Goal: Task Accomplishment & Management: Complete application form

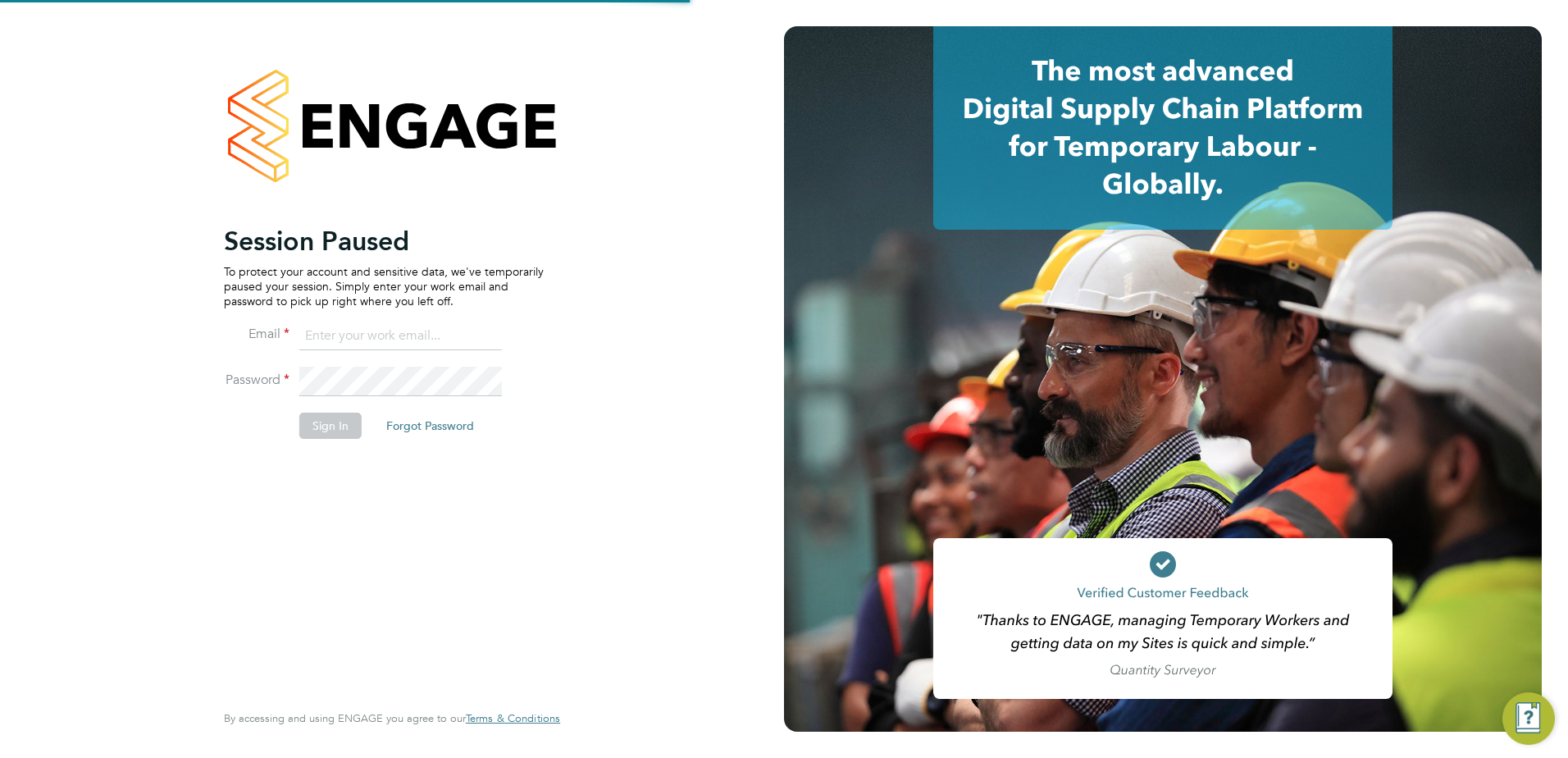
type input "[EMAIL_ADDRESS][DOMAIN_NAME]"
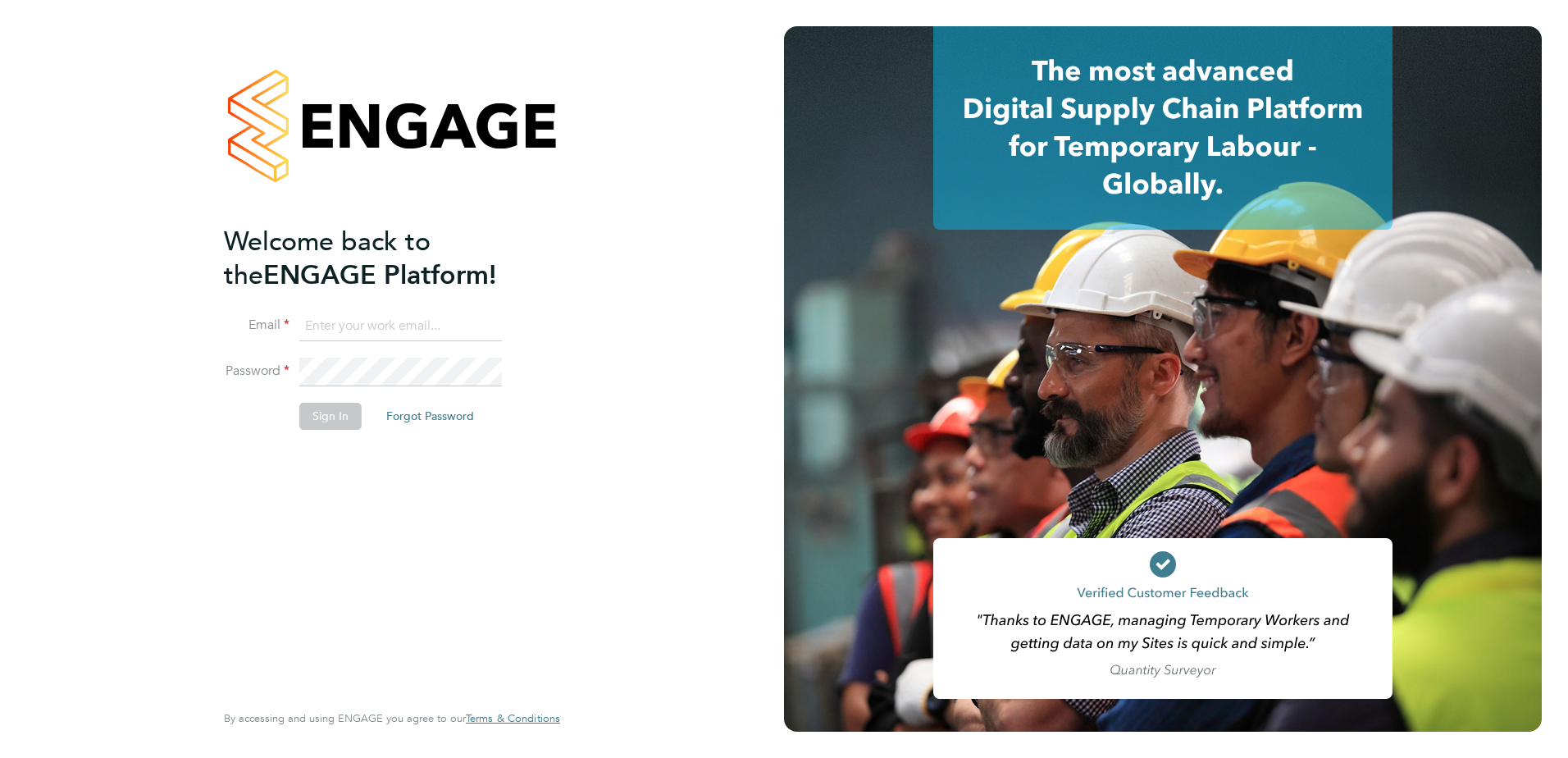
type input "[EMAIL_ADDRESS][DOMAIN_NAME]"
click at [329, 415] on button "Sign In" at bounding box center [330, 415] width 62 height 26
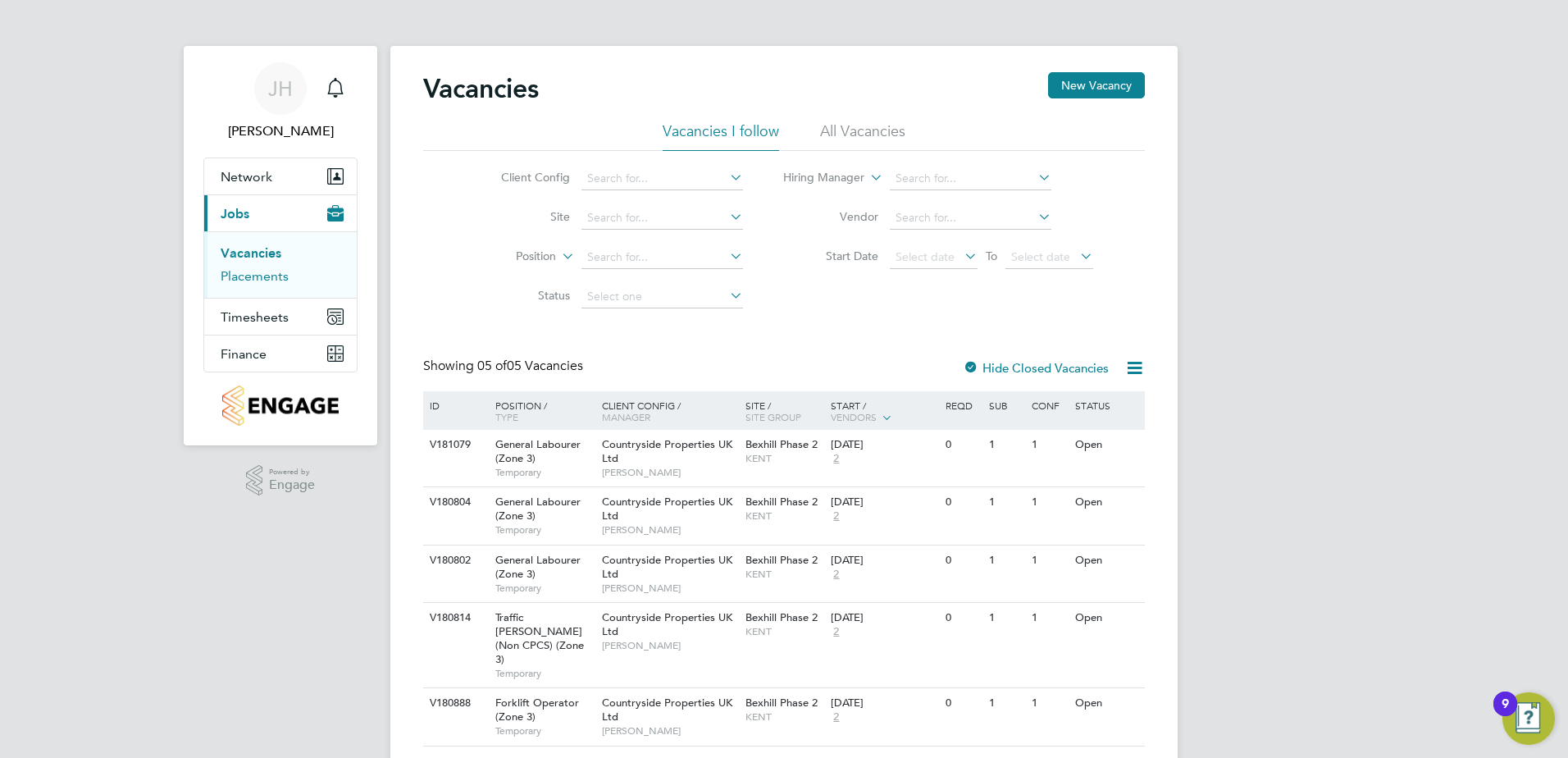
click at [259, 276] on link "Placements" at bounding box center [255, 276] width 68 height 15
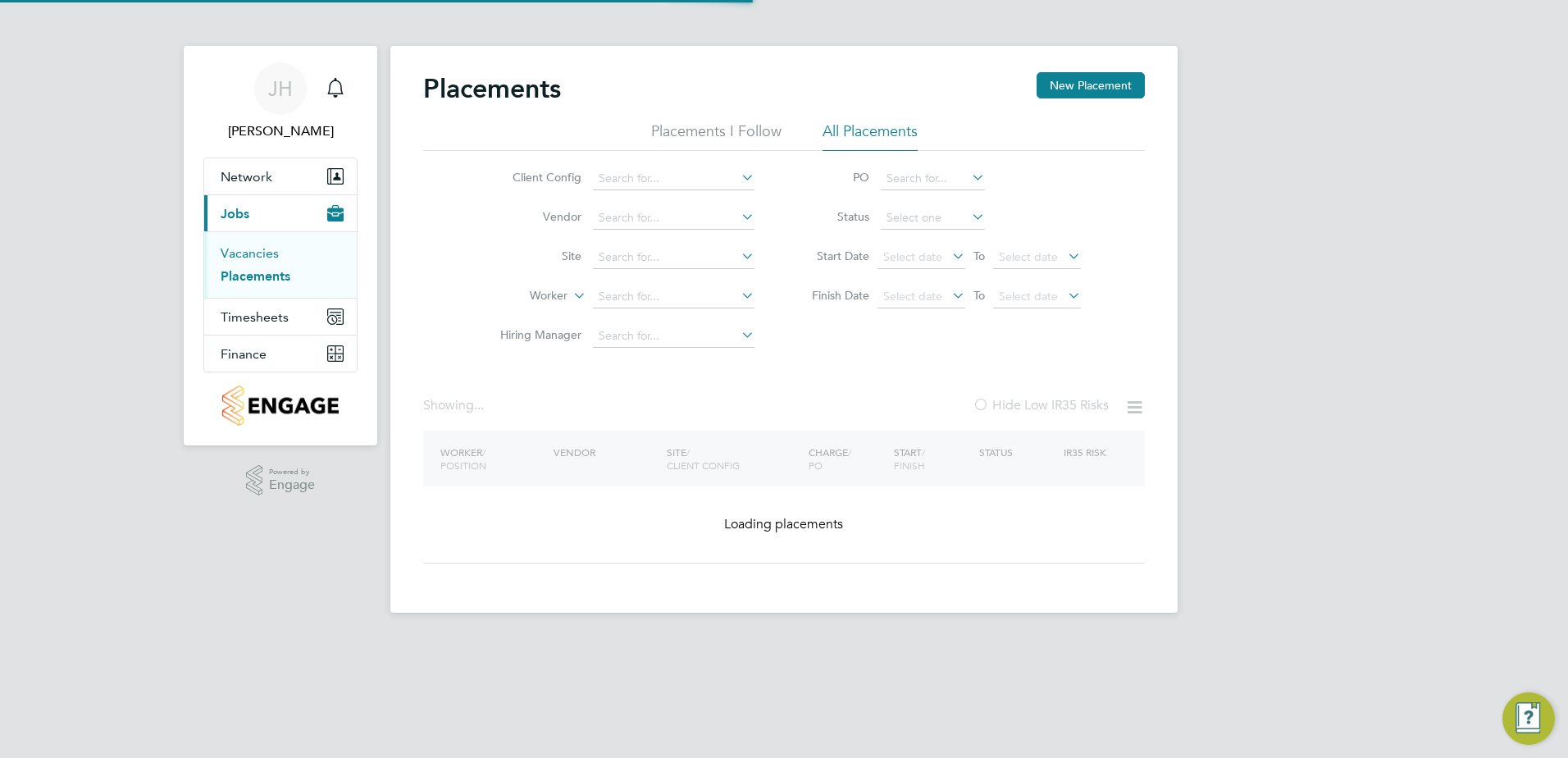
click at [243, 253] on link "Vacancies" at bounding box center [250, 253] width 59 height 15
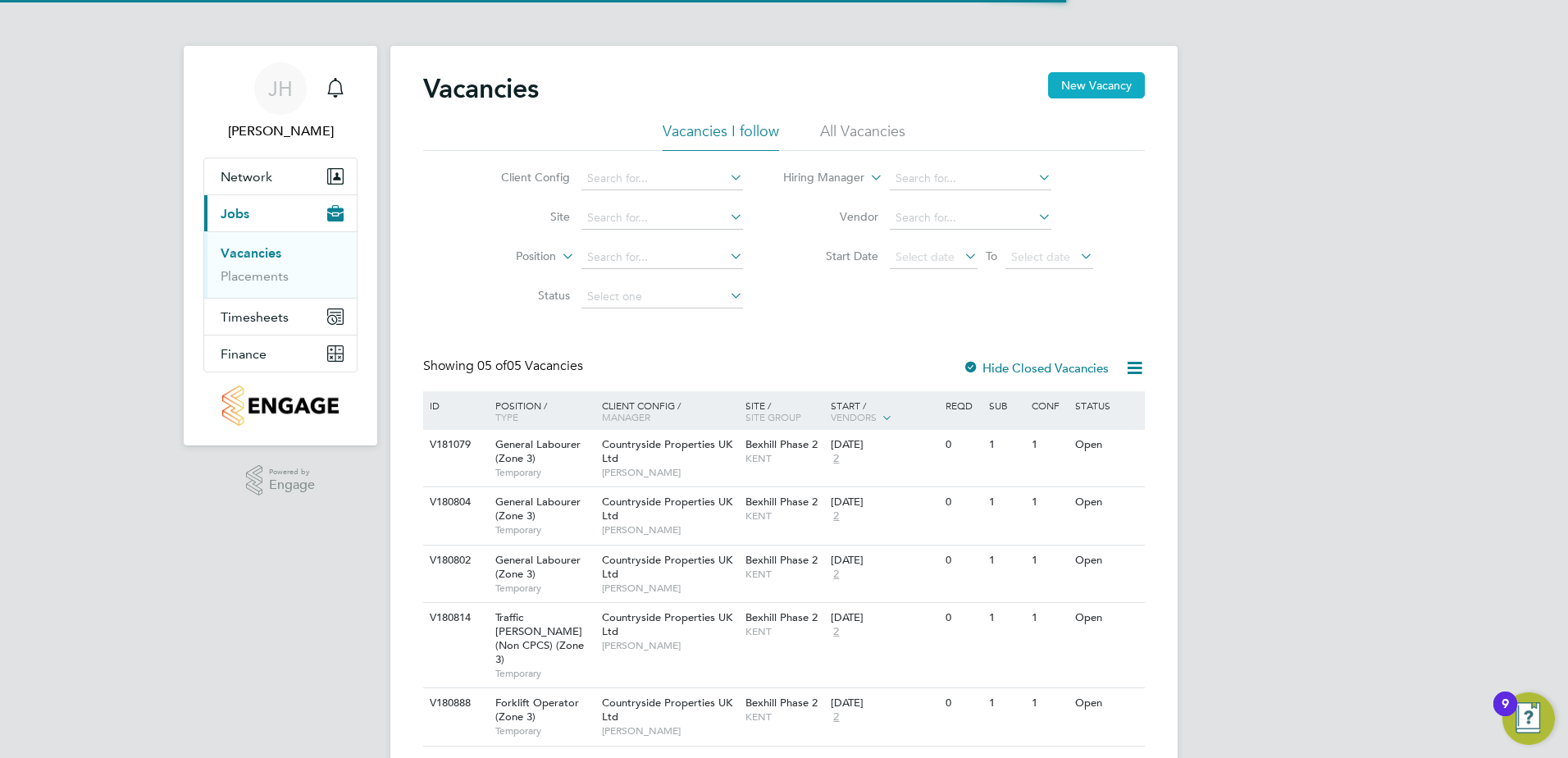
click at [1067, 93] on button "New Vacancy" at bounding box center [1097, 85] width 97 height 26
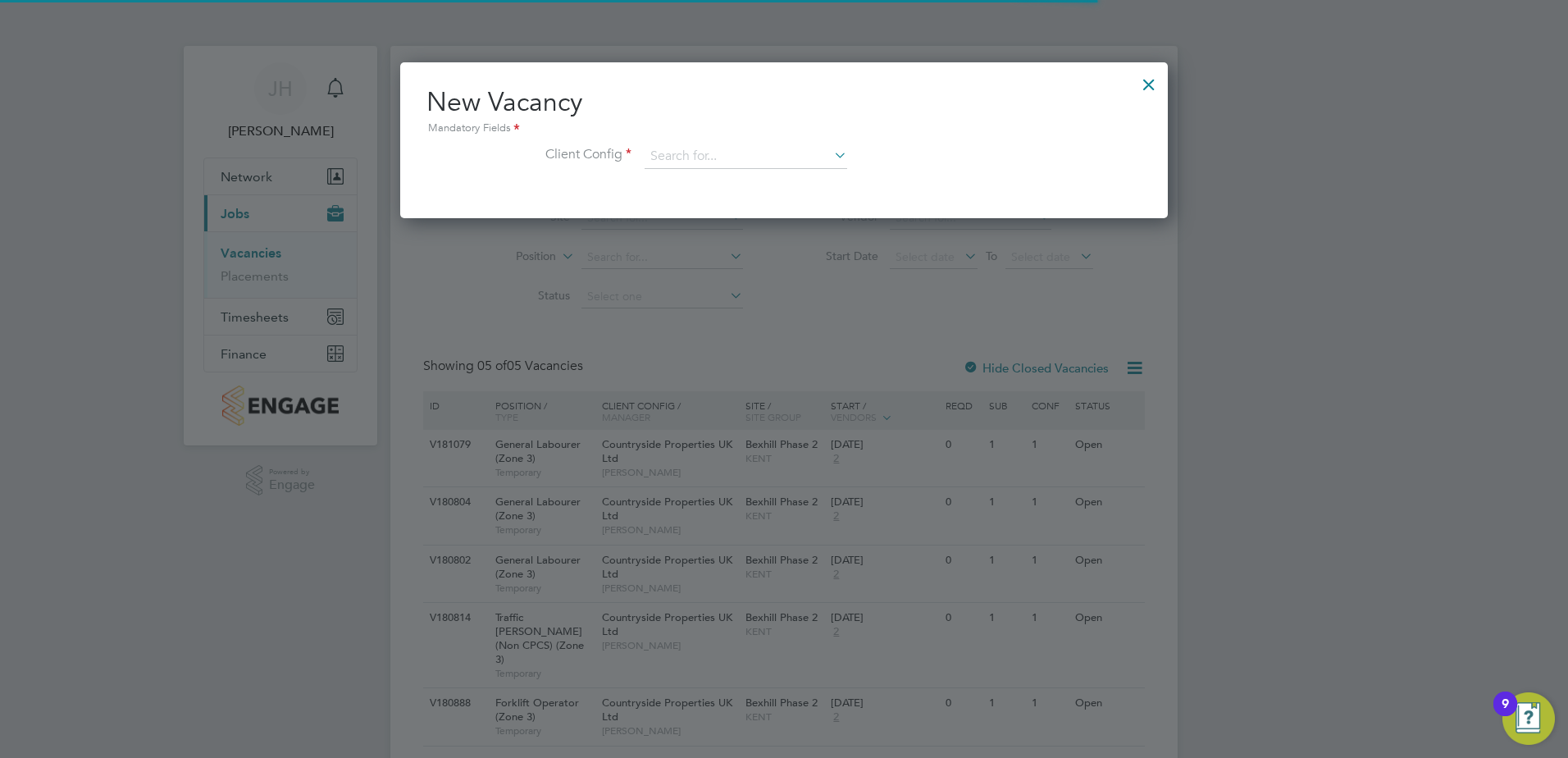
scroll to position [156, 768]
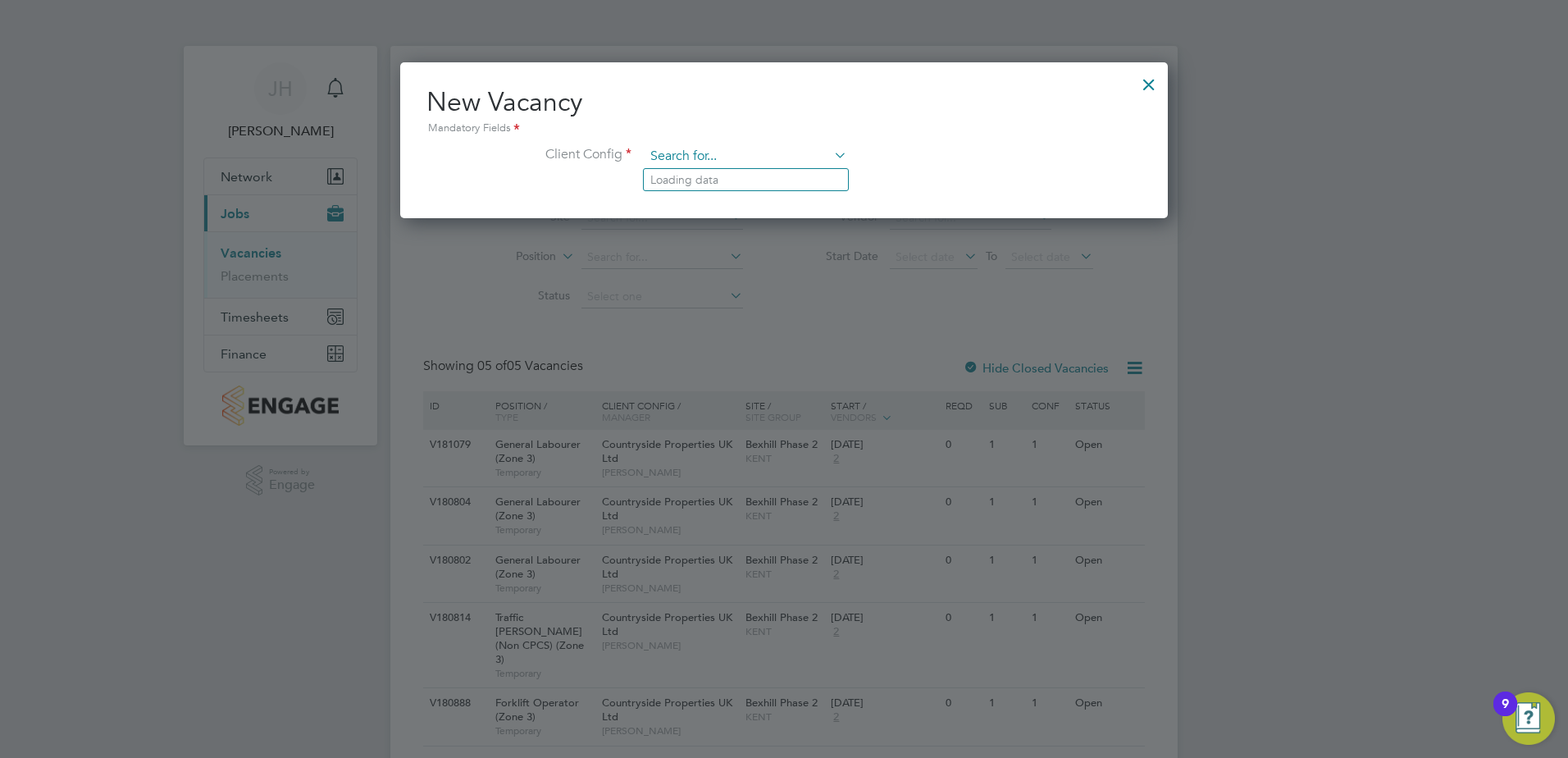
click at [697, 161] on input at bounding box center [745, 156] width 203 height 25
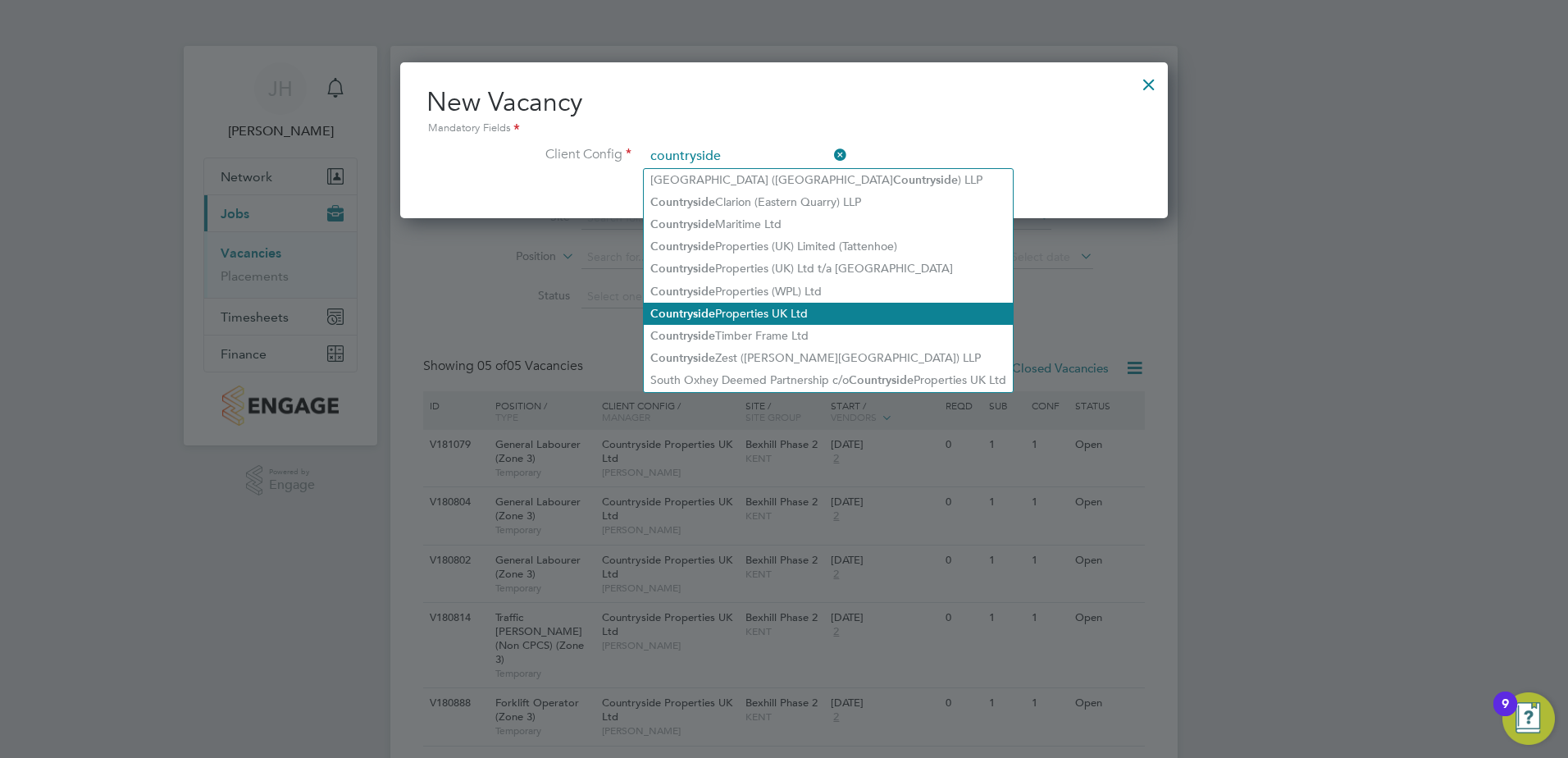
click at [713, 314] on b "Countryside" at bounding box center [683, 313] width 65 height 14
type input "Countryside Properties UK Ltd"
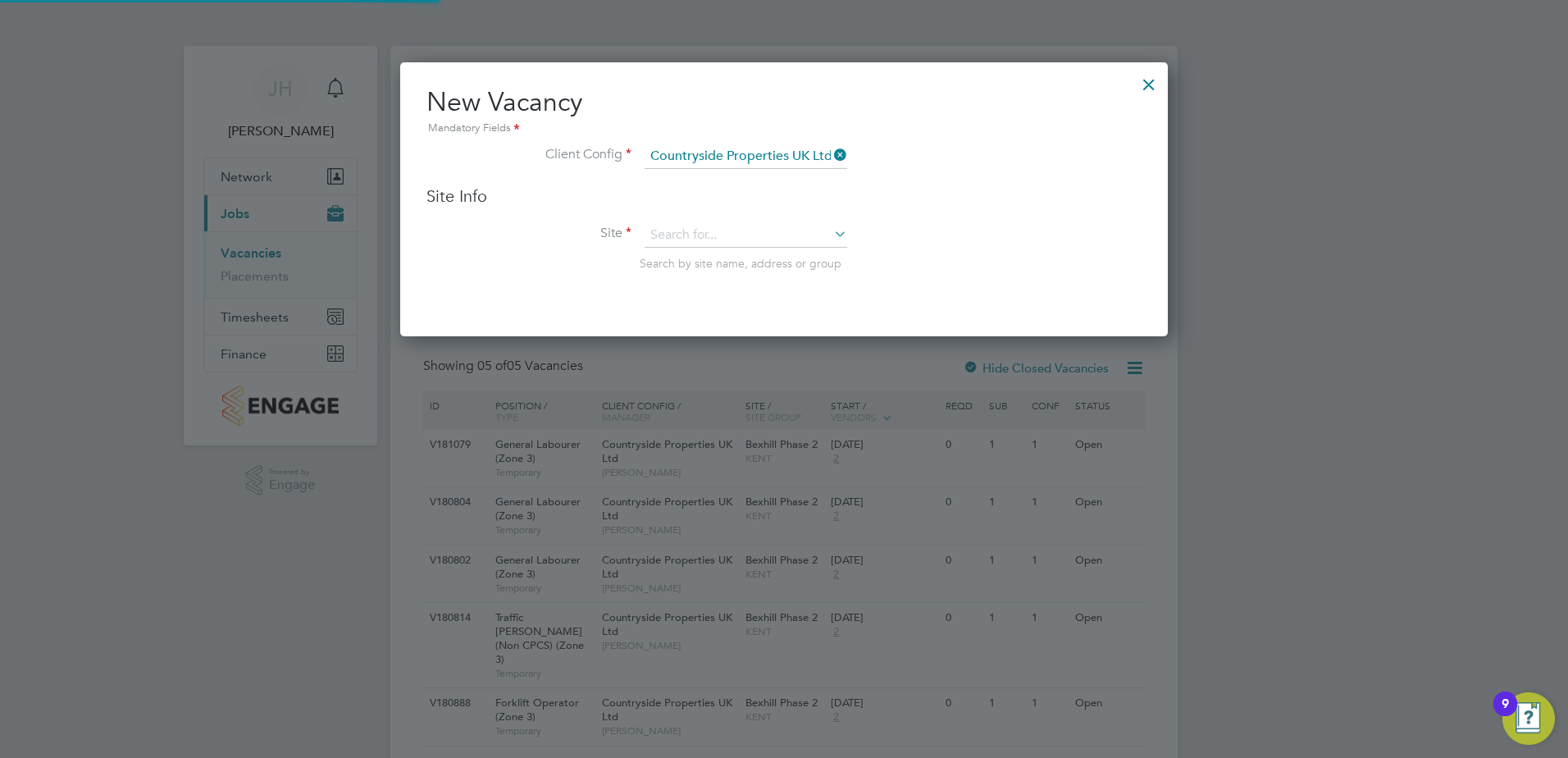
scroll to position [275, 768]
click at [686, 240] on input at bounding box center [745, 235] width 203 height 25
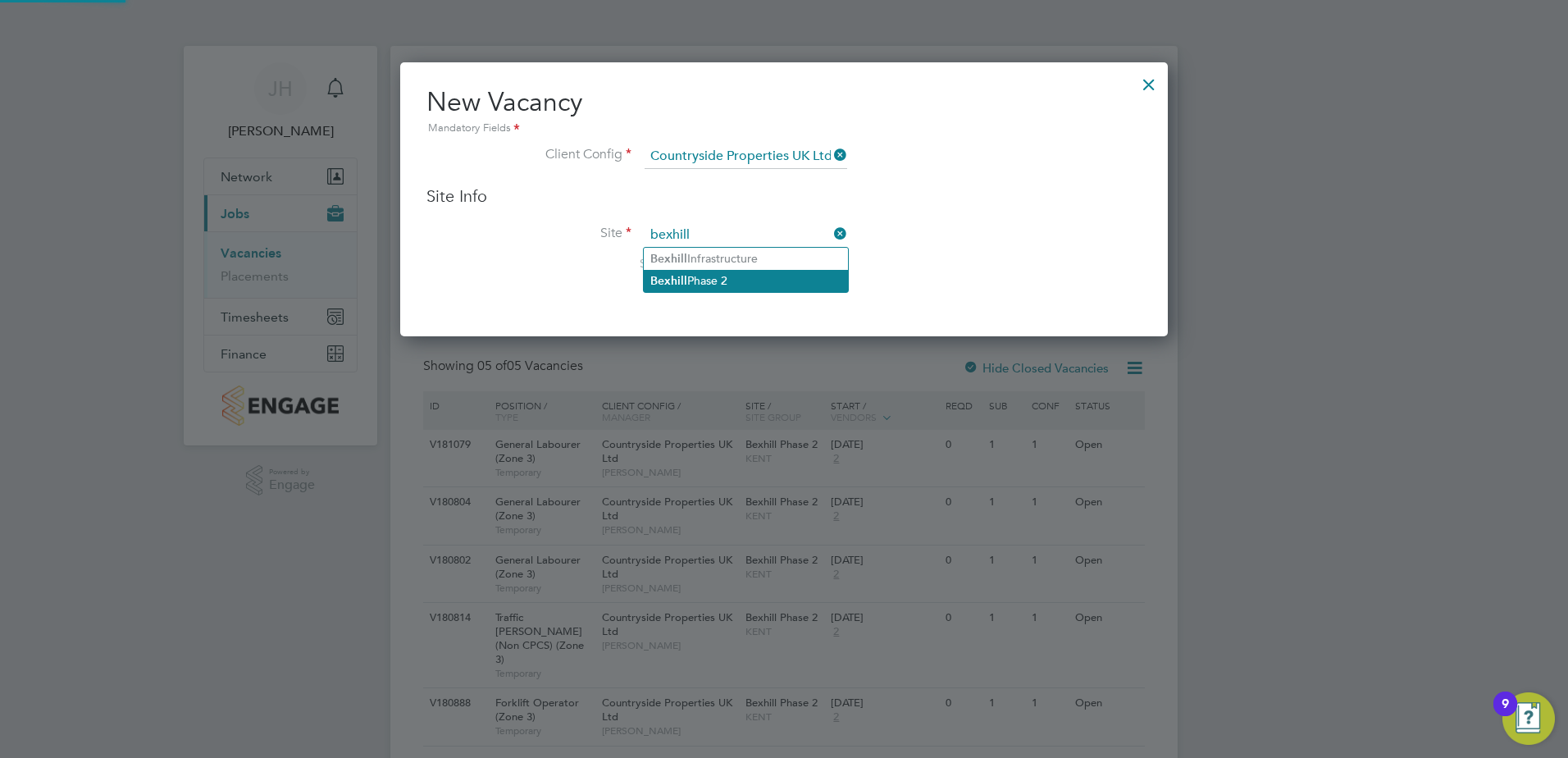
click at [670, 274] on b "Bexhill" at bounding box center [668, 281] width 37 height 14
type input "Bexhill Phase 2"
click at [1047, 226] on li "Site Bexhill Phase 2 Search by site name, address or group" at bounding box center [784, 263] width 715 height 81
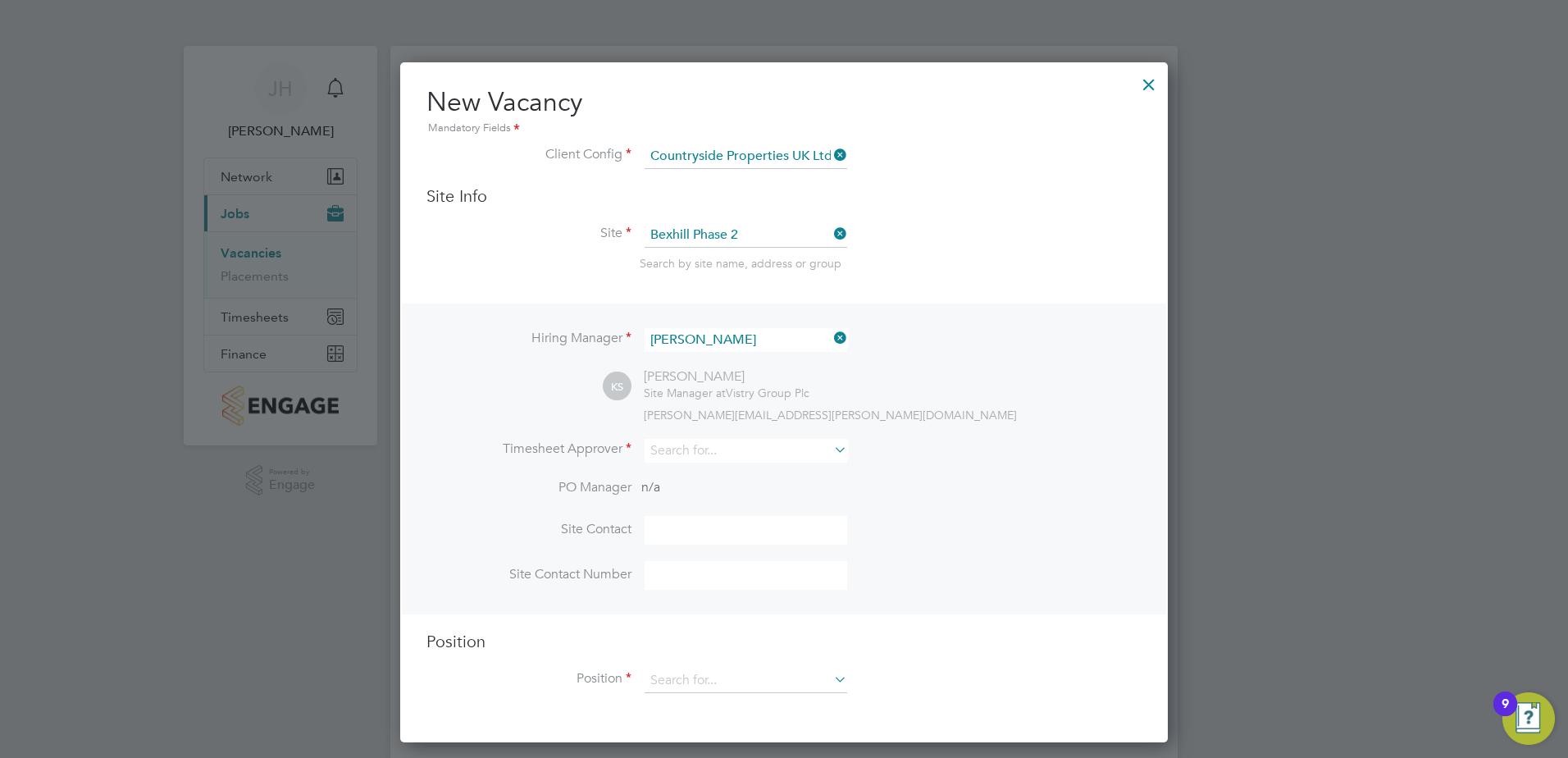
scroll to position [681, 768]
click at [713, 457] on input at bounding box center [745, 451] width 203 height 24
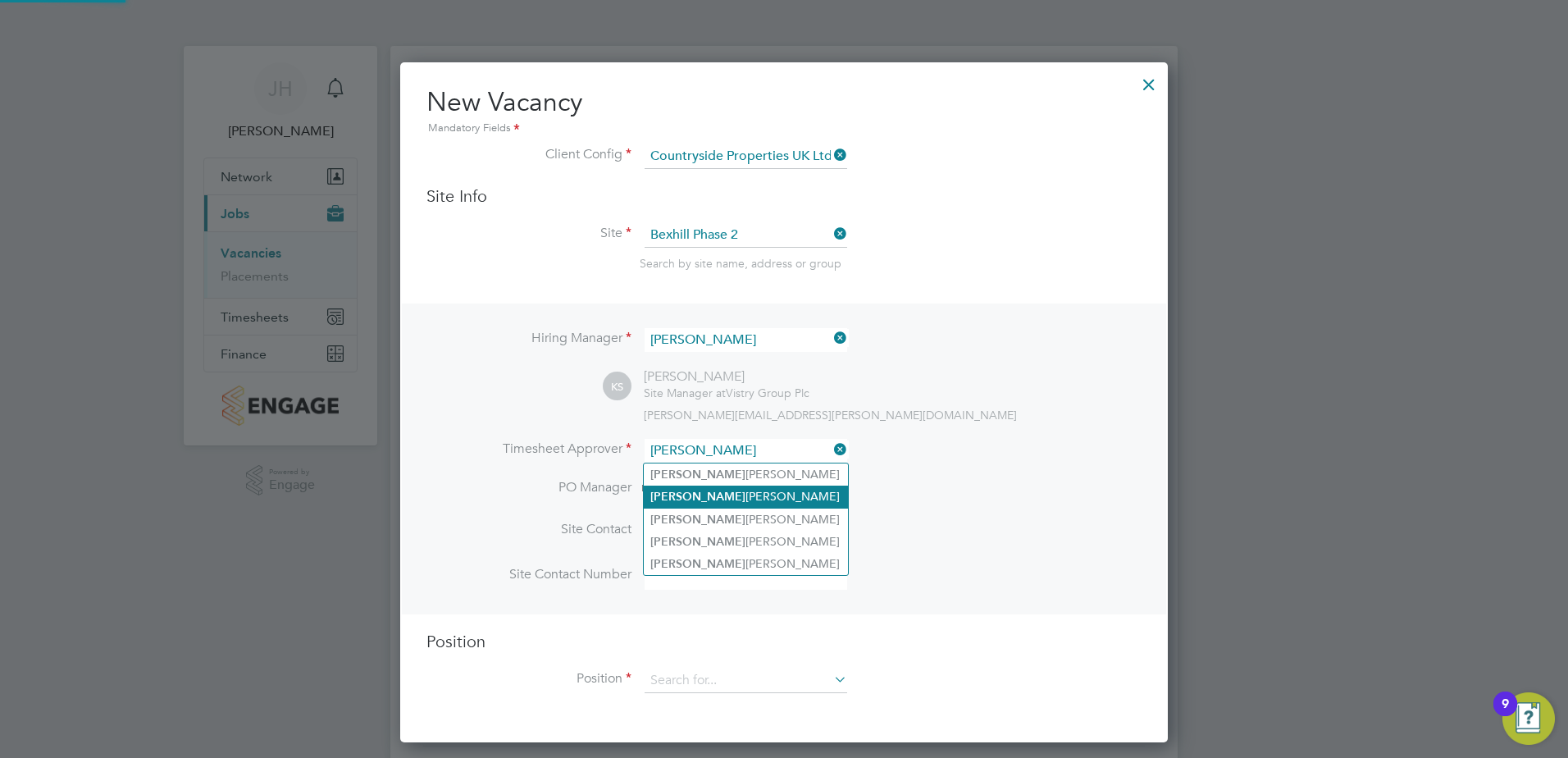
click at [686, 494] on li "Kevin Shannon" at bounding box center [745, 497] width 205 height 22
type input "Kevin Shannon"
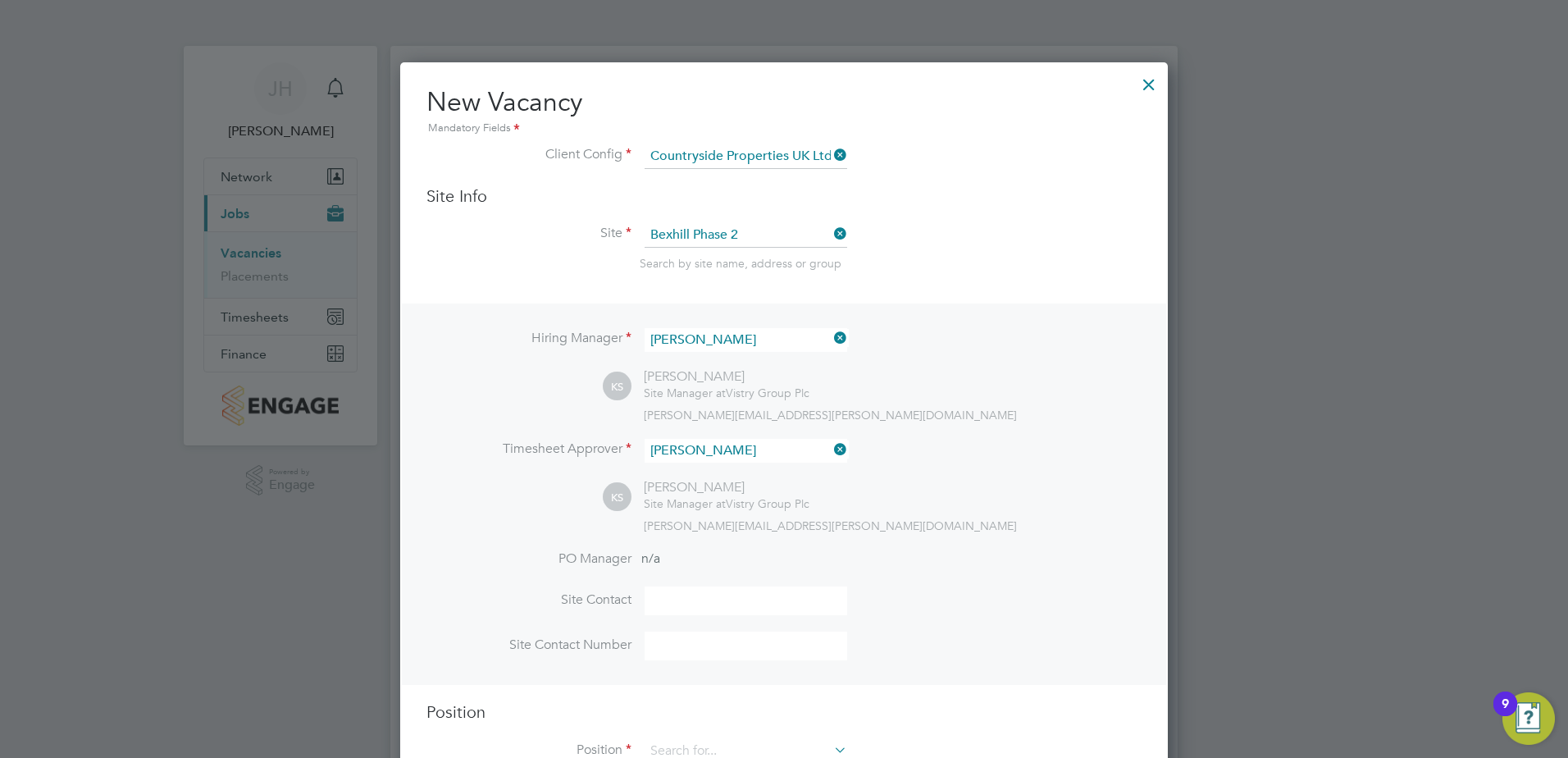
scroll to position [753, 768]
click at [683, 598] on input at bounding box center [745, 601] width 203 height 29
type input "Kevin Shannon"
type input "+447562670639"
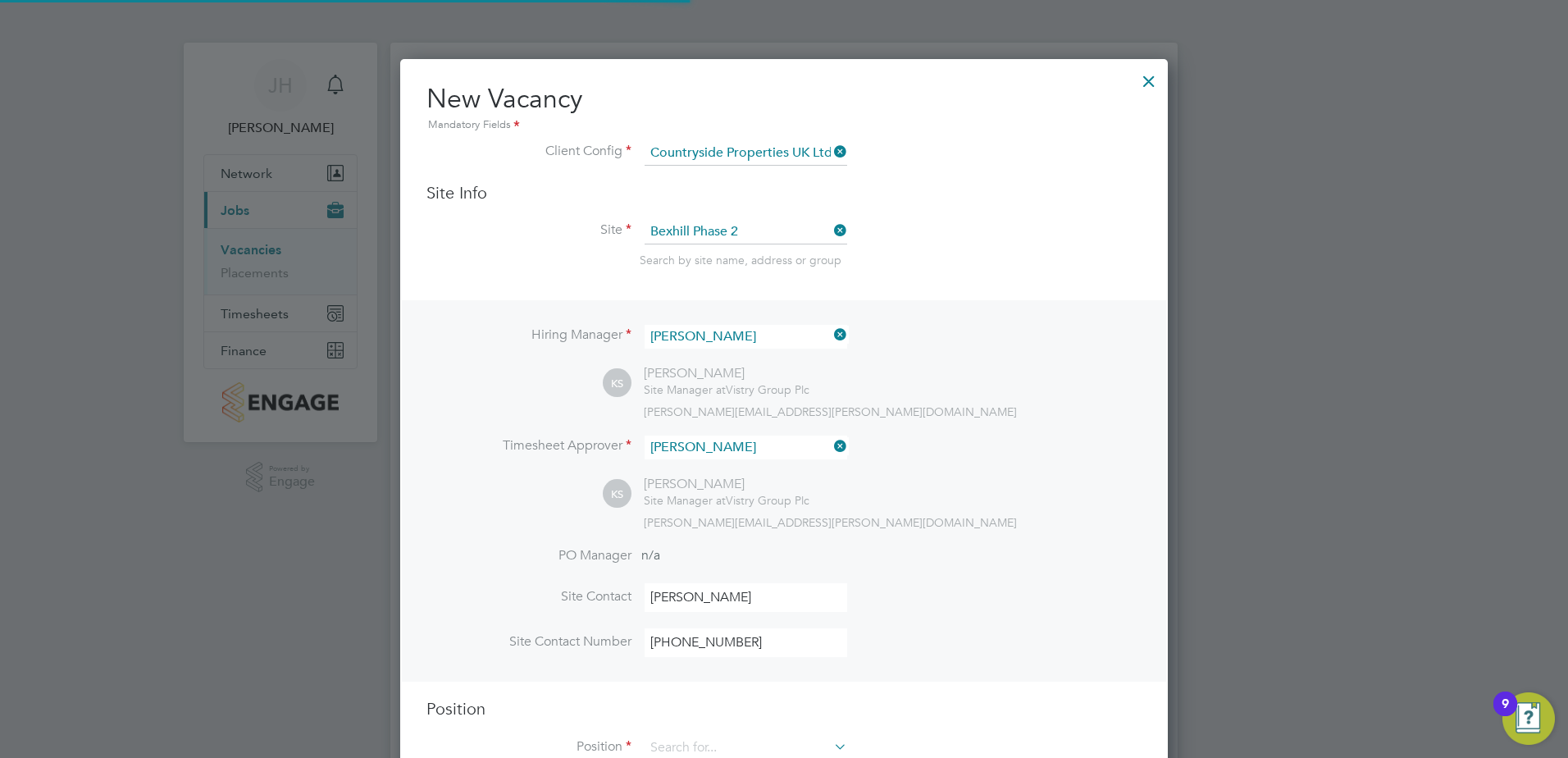
scroll to position [57, 0]
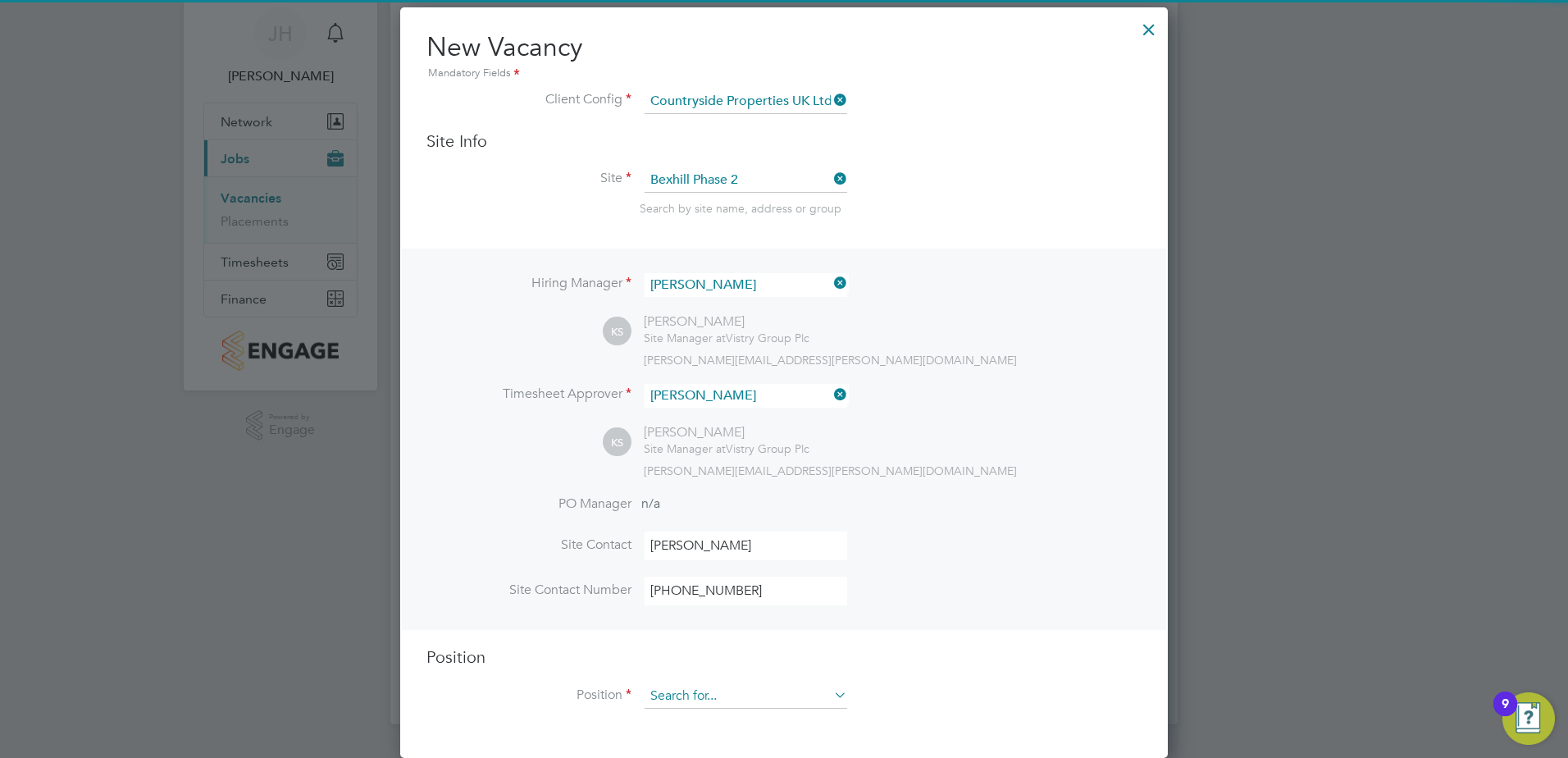
click at [705, 691] on input at bounding box center [745, 696] width 203 height 25
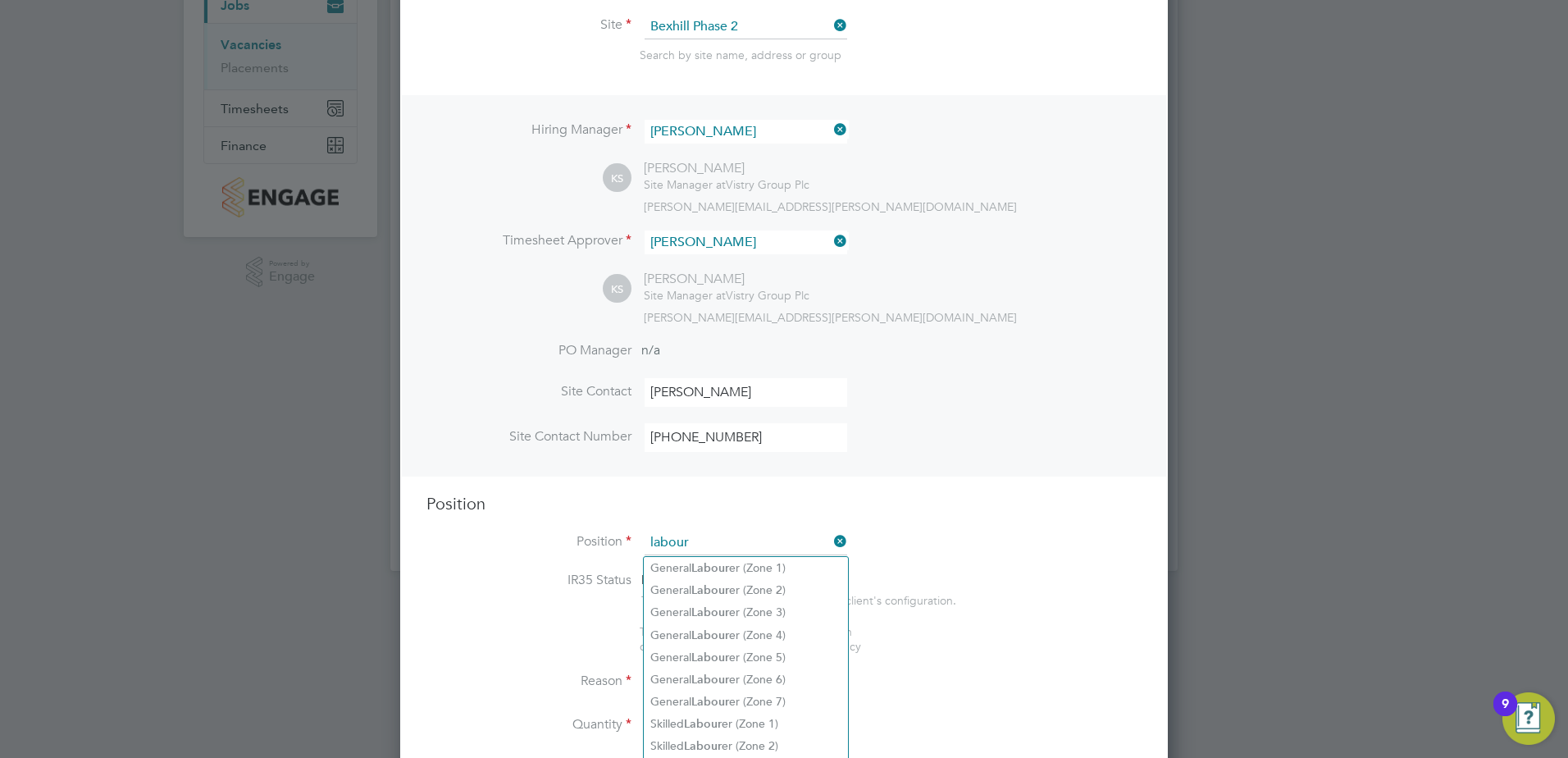
scroll to position [385, 0]
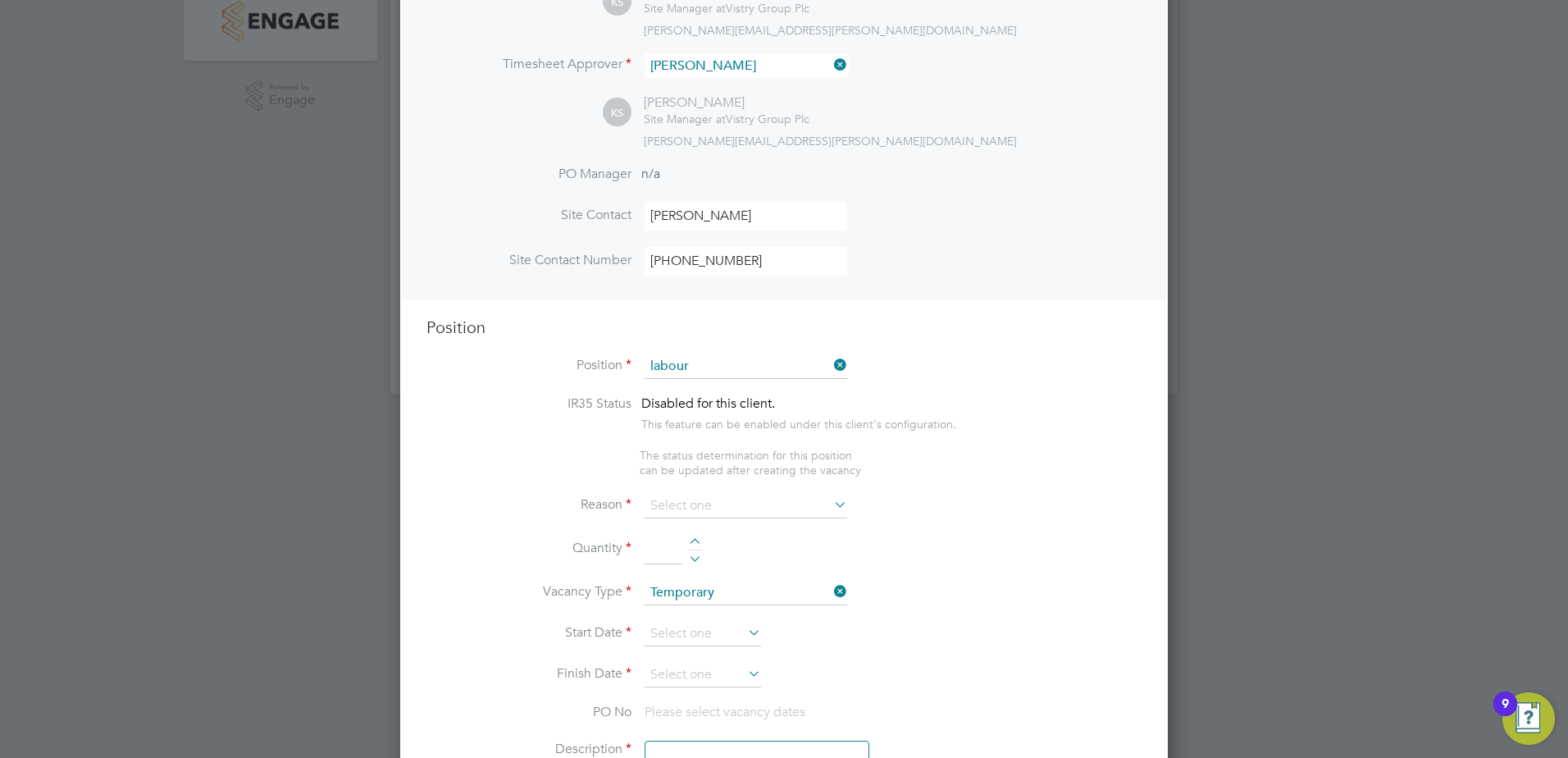
click at [683, 436] on li "General Labour er (Zone 3)" at bounding box center [745, 435] width 205 height 22
type input "General Labourer (Zone 3)"
type textarea "- General labouring duties - Supporting the trades on site - Moving materials a…"
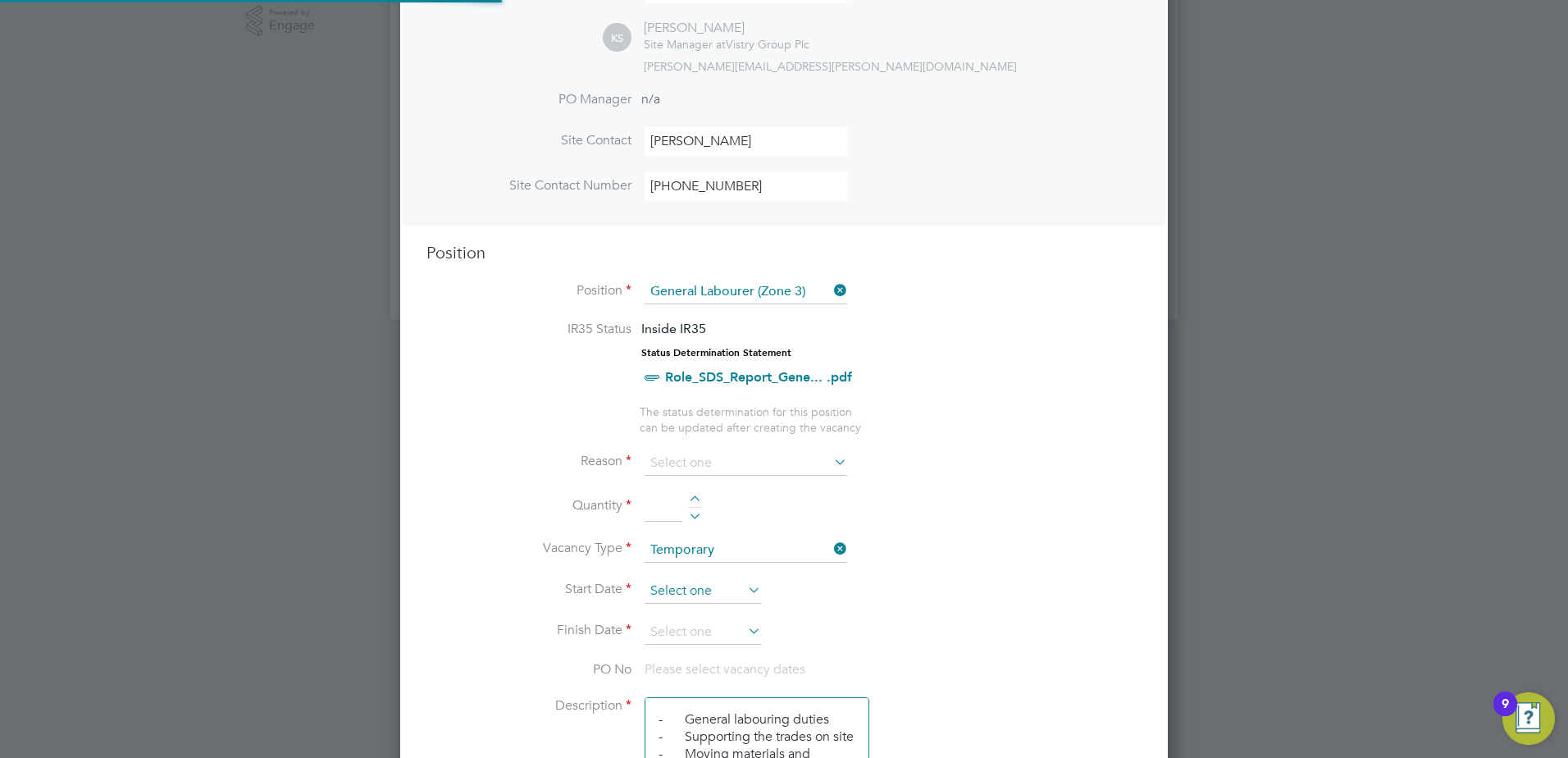
scroll to position [548, 0]
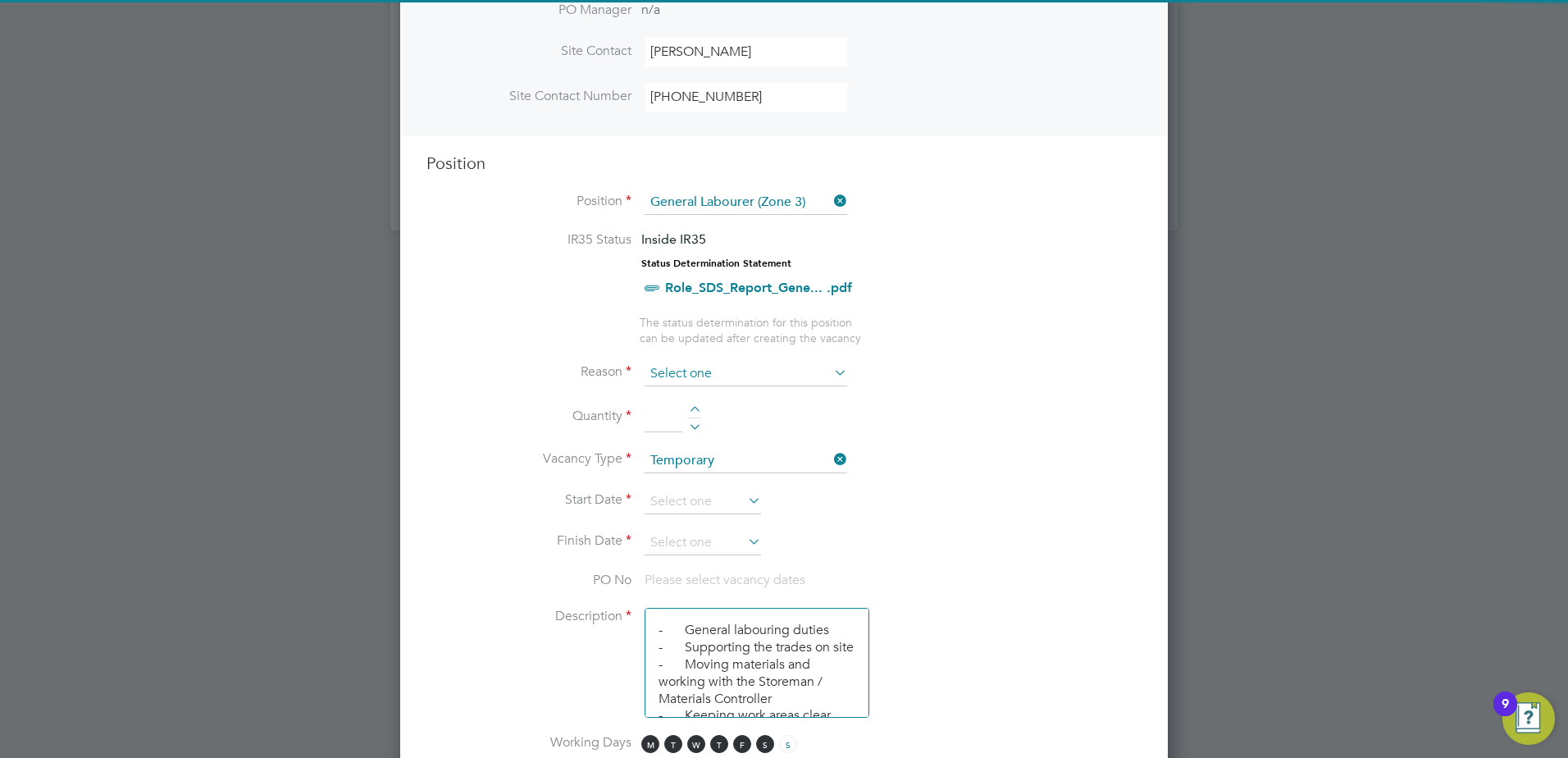
click at [711, 367] on input at bounding box center [745, 373] width 203 height 25
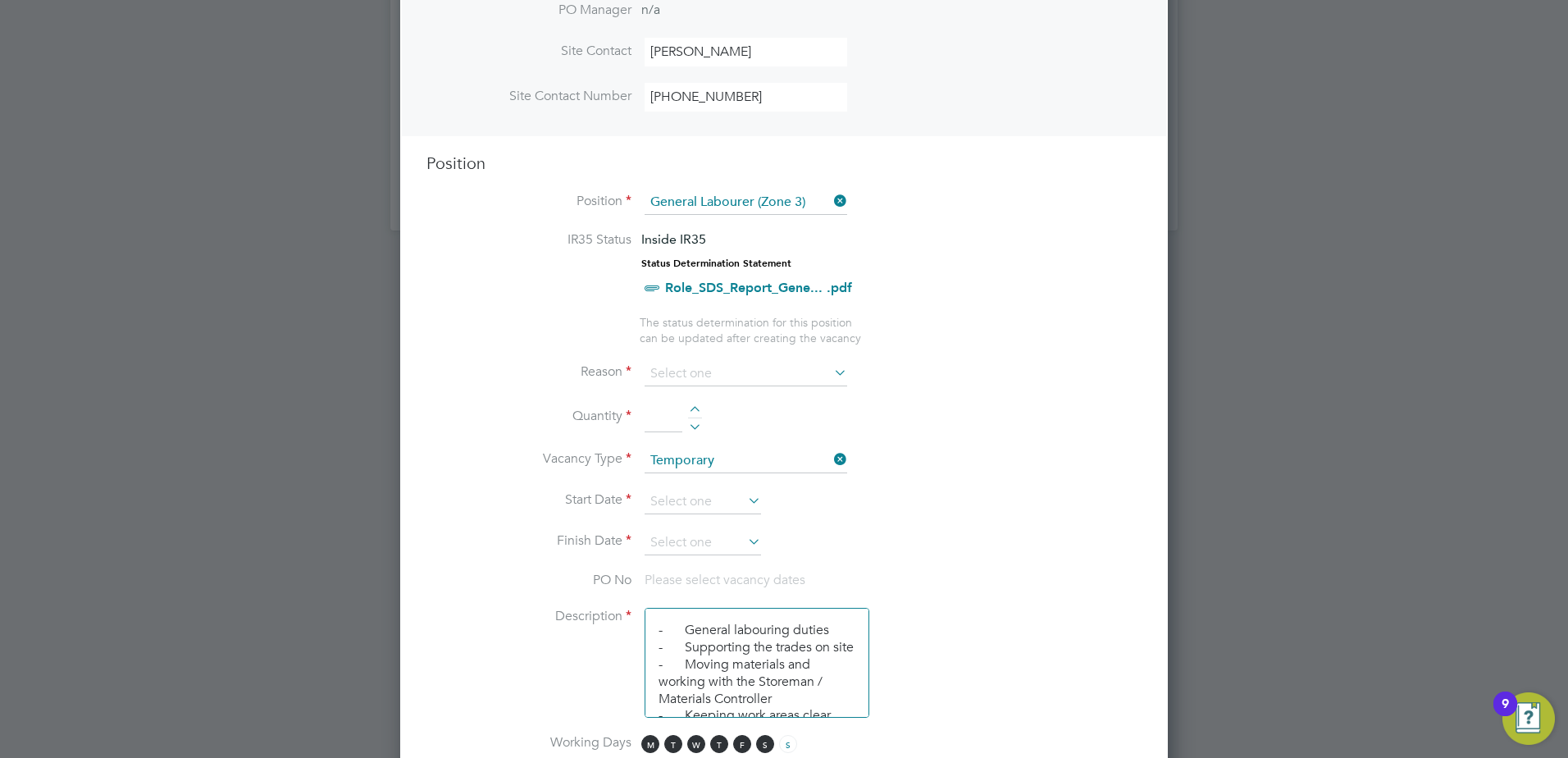
click at [713, 430] on li "Extra Work" at bounding box center [745, 440] width 205 height 21
type input "Extra Work"
click at [680, 419] on input at bounding box center [663, 417] width 37 height 30
type input "2"
click at [694, 497] on input at bounding box center [702, 502] width 116 height 25
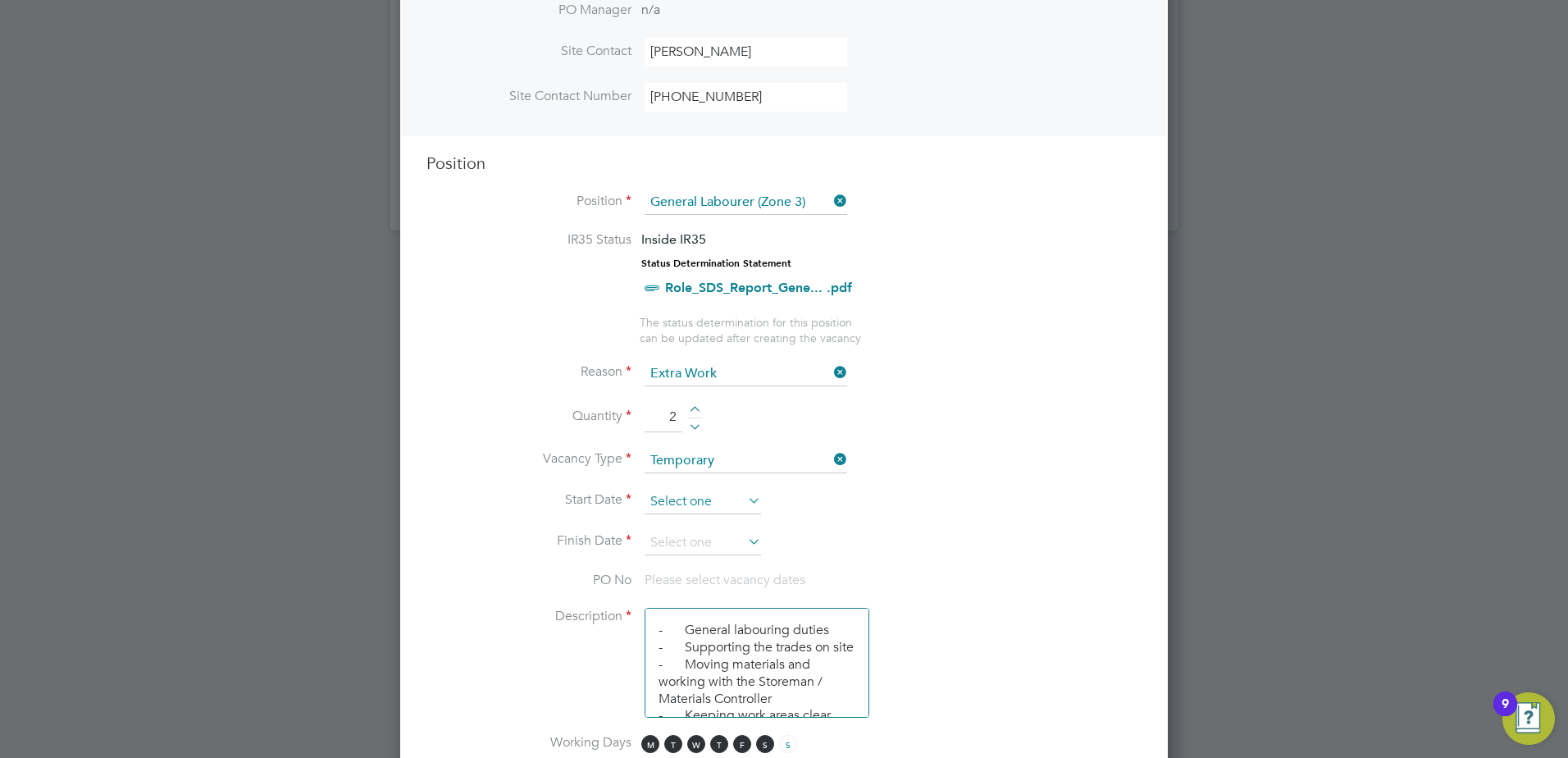
scroll to position [604, 0]
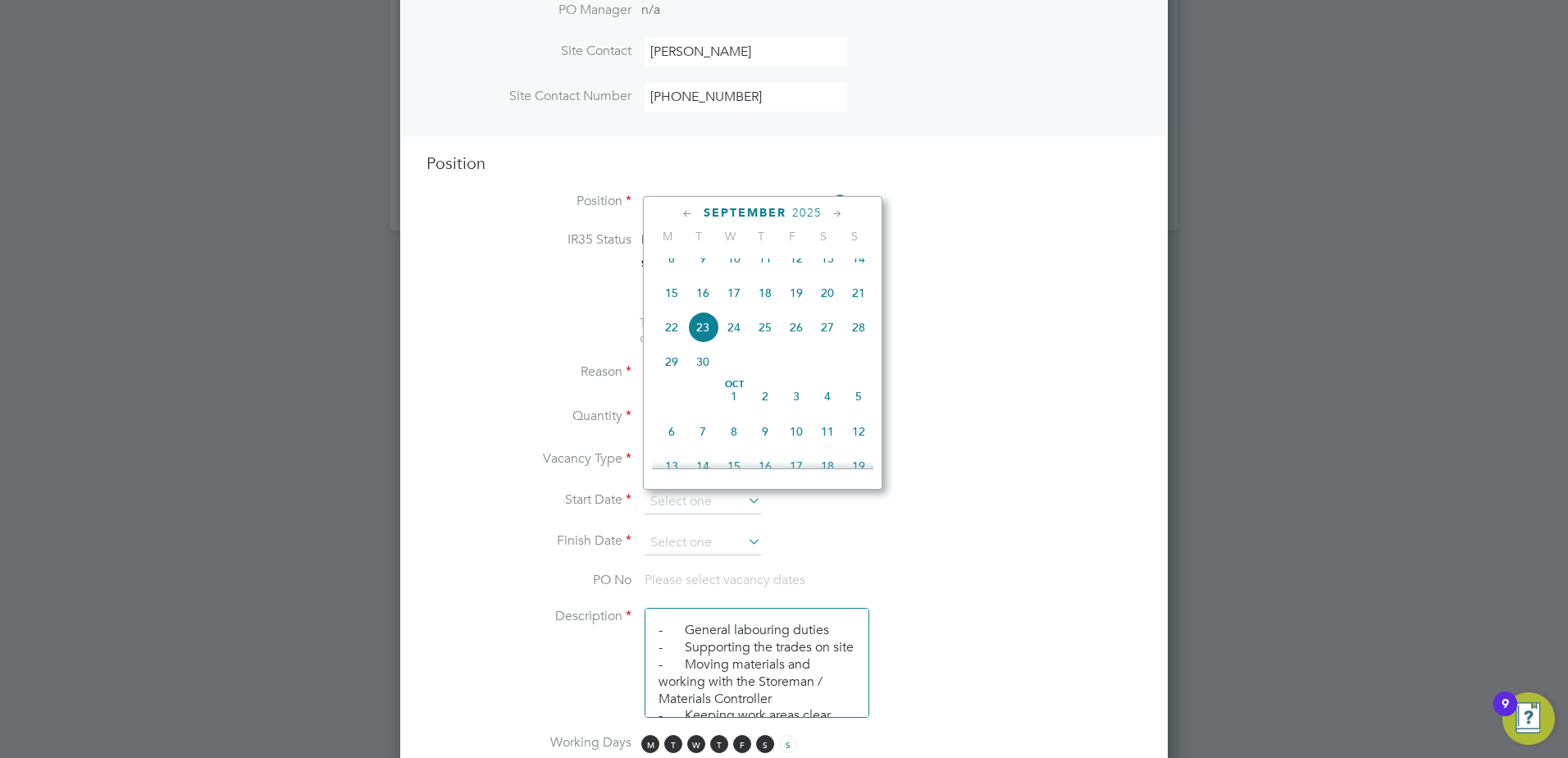
click at [664, 340] on span "22" at bounding box center [672, 327] width 31 height 31
type input "22 Sep 2025"
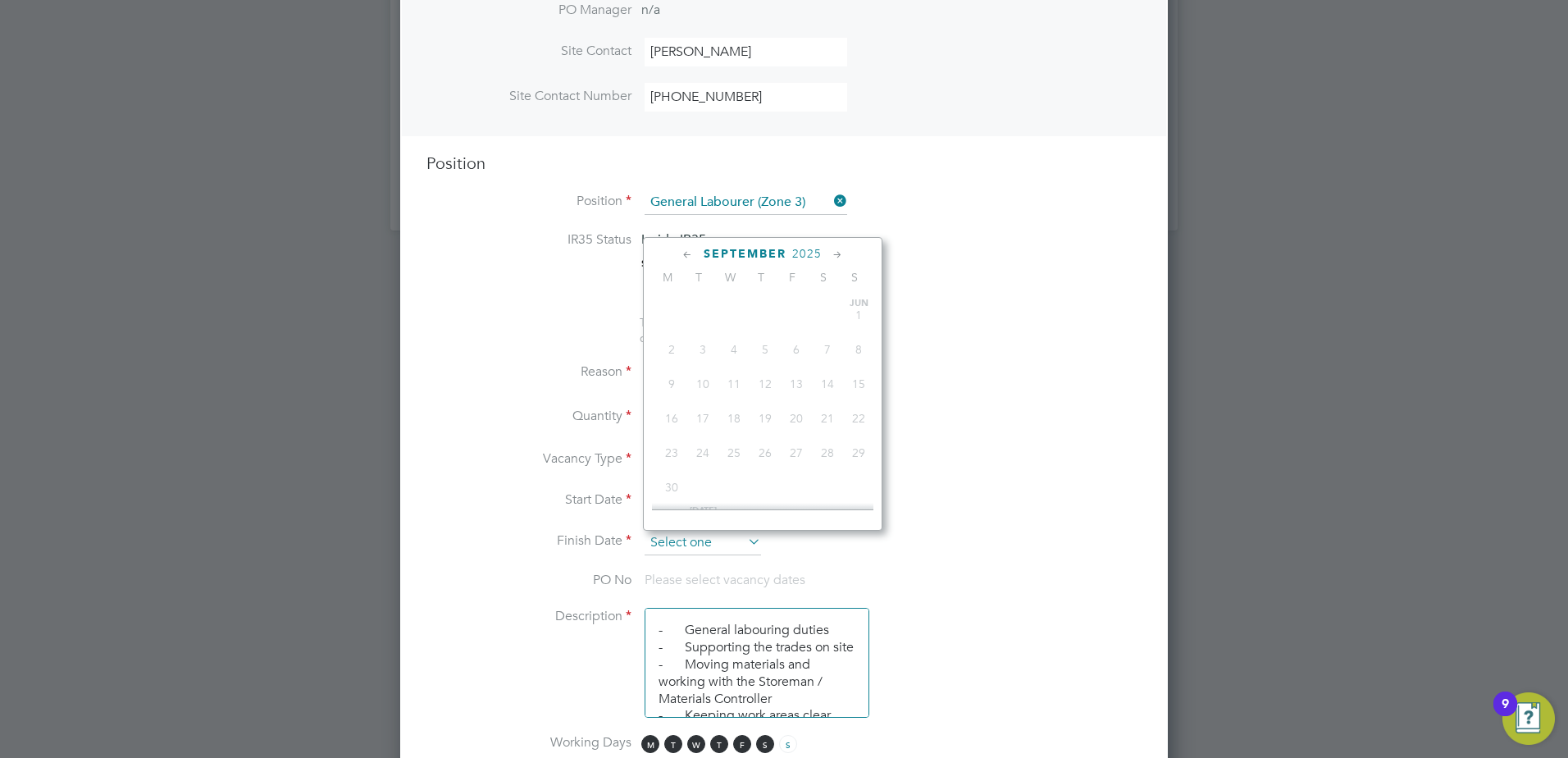
click at [680, 531] on input at bounding box center [702, 542] width 116 height 25
click at [796, 424] on span "12" at bounding box center [796, 408] width 31 height 31
type input "12 Dec 2025"
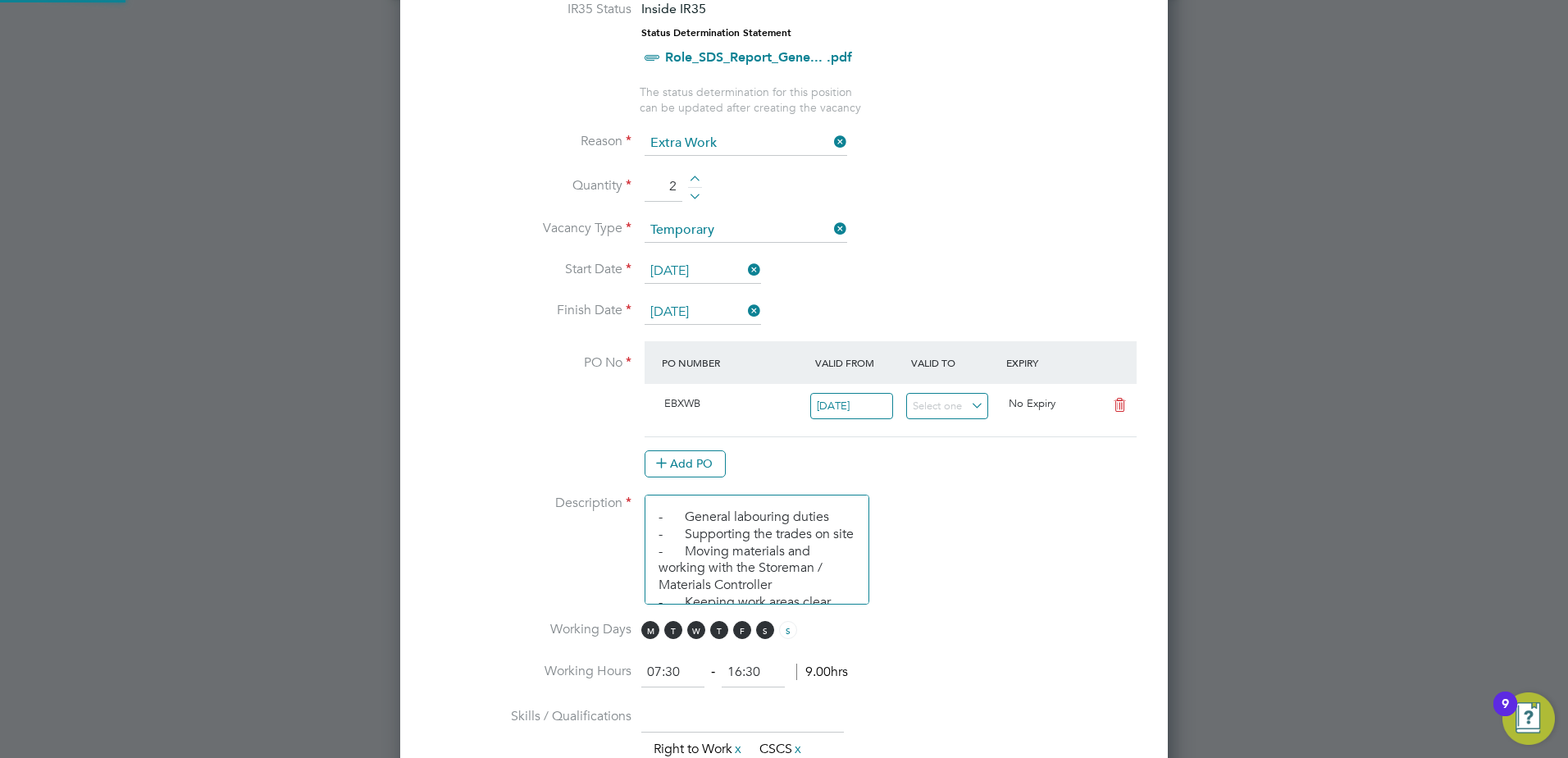
scroll to position [794, 0]
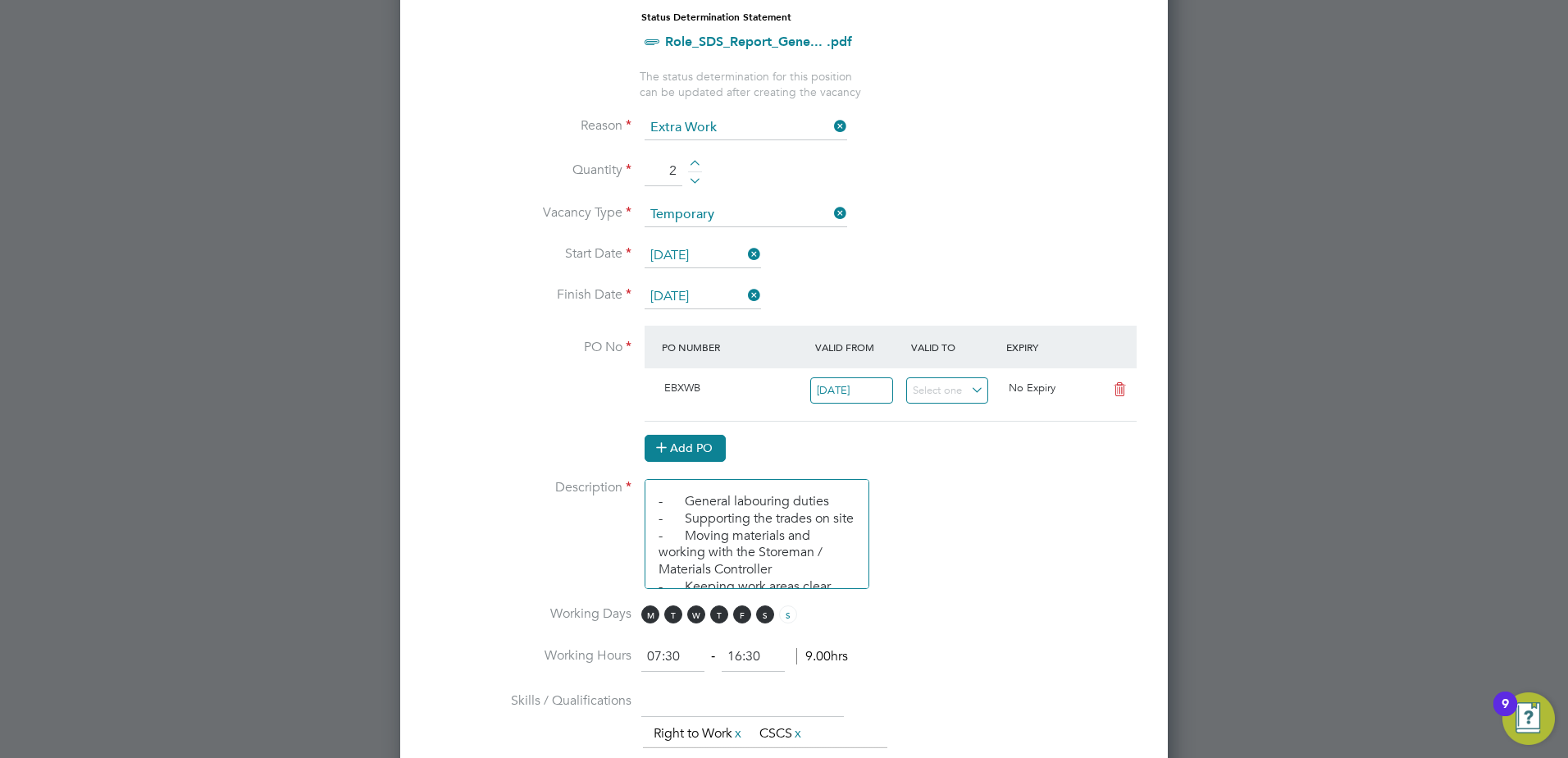
click at [692, 444] on button "Add PO" at bounding box center [685, 447] width 81 height 26
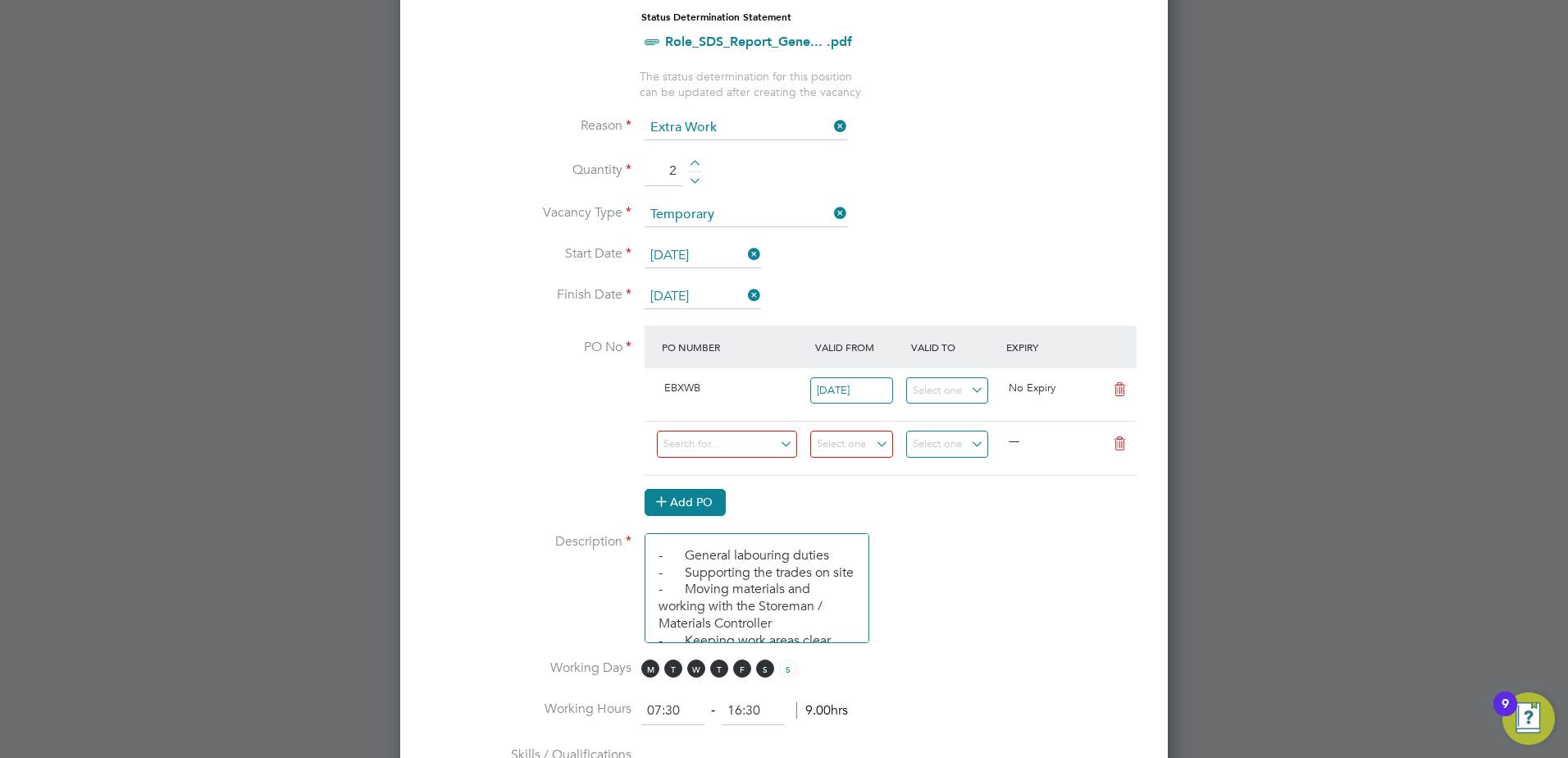
scroll to position [2529, 768]
click at [750, 456] on input at bounding box center [727, 444] width 140 height 27
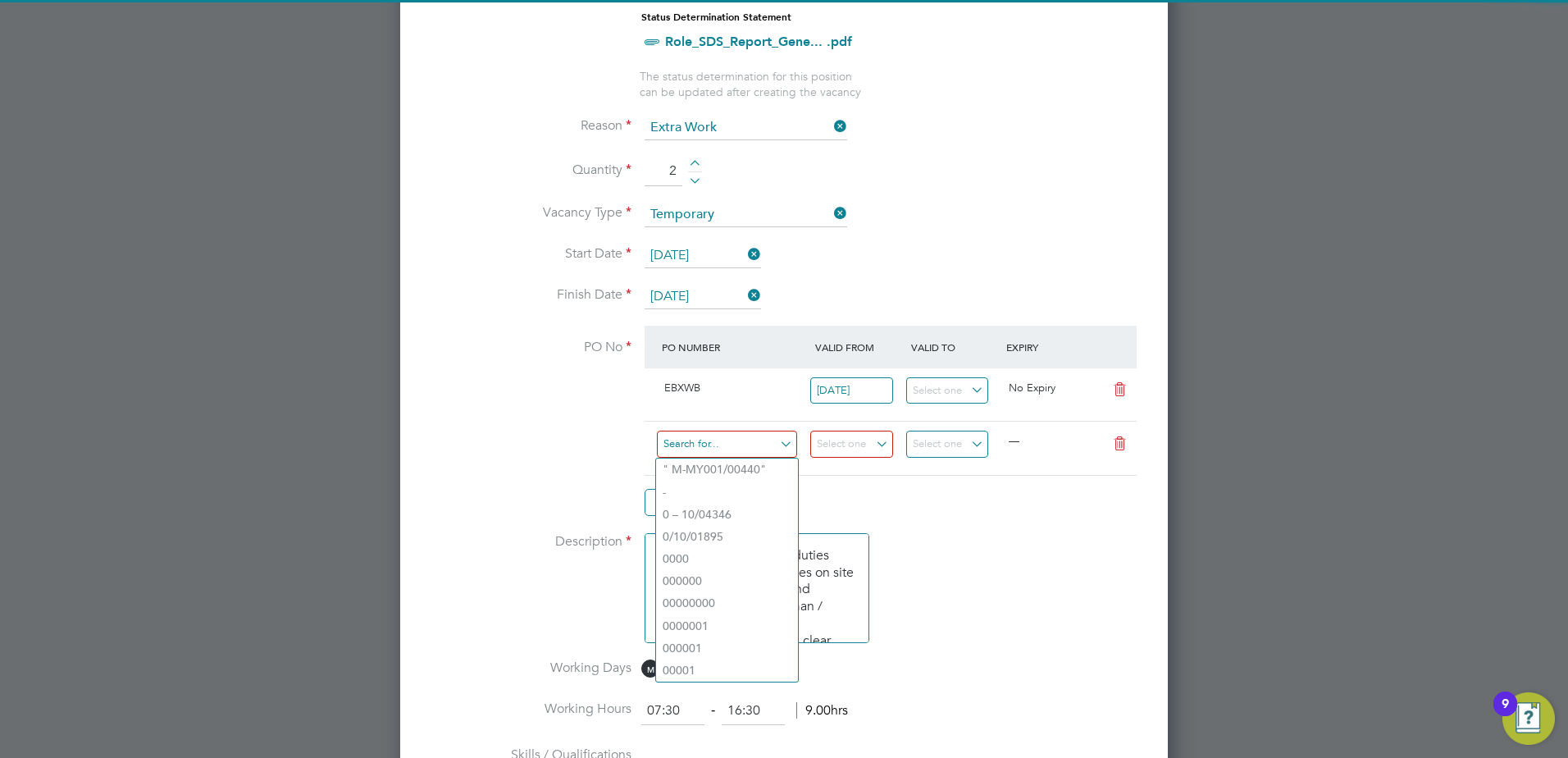
paste input "S-EBEXI/00250"
type input "S-EBEXI/00250"
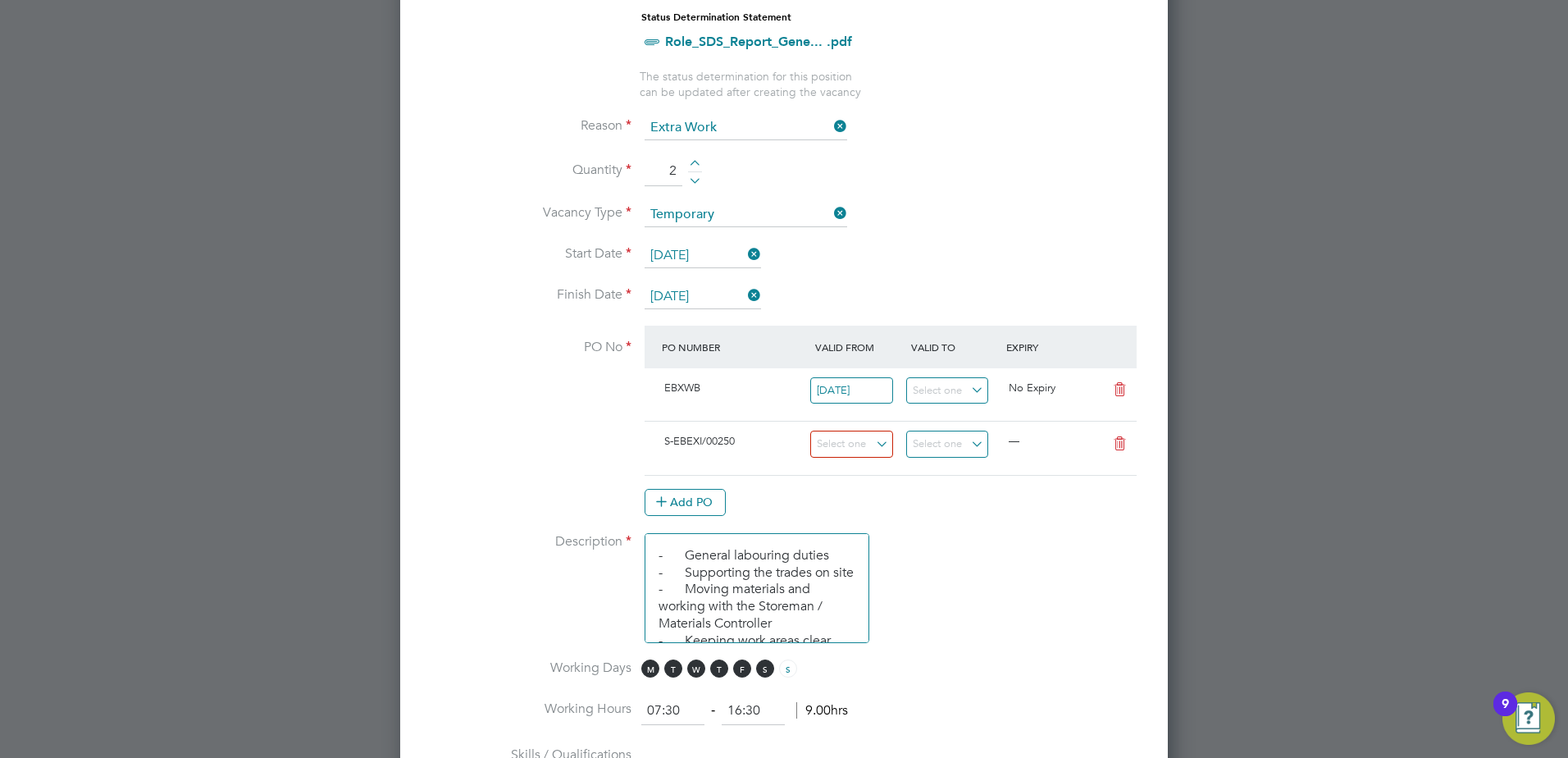
click at [754, 497] on li "Use "S-EBEXI/00250"" at bounding box center [727, 491] width 142 height 22
click at [867, 446] on input at bounding box center [851, 444] width 83 height 27
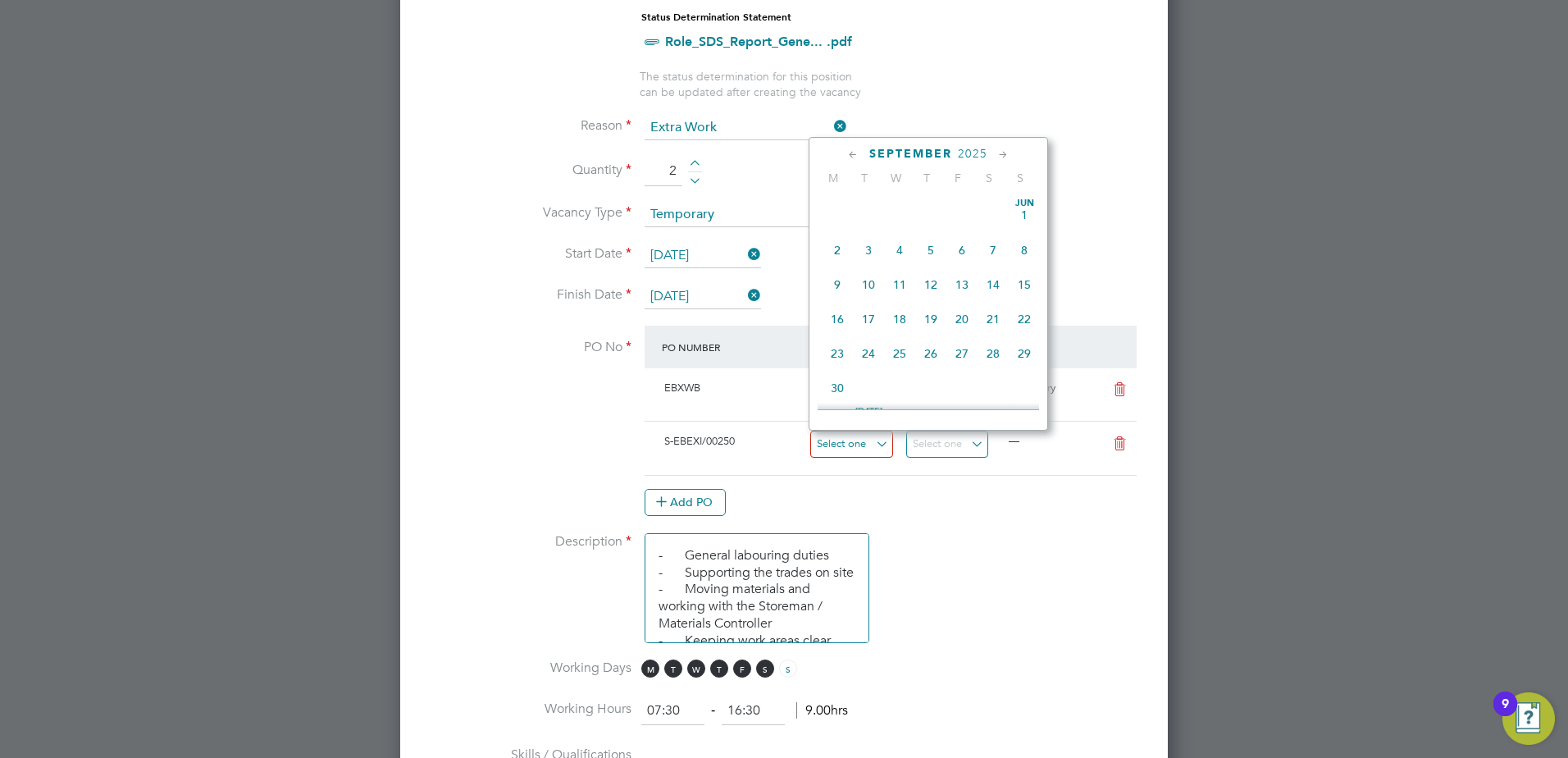
scroll to position [604, 0]
click at [844, 278] on span "22" at bounding box center [837, 268] width 31 height 31
type input "22 Sep 2025"
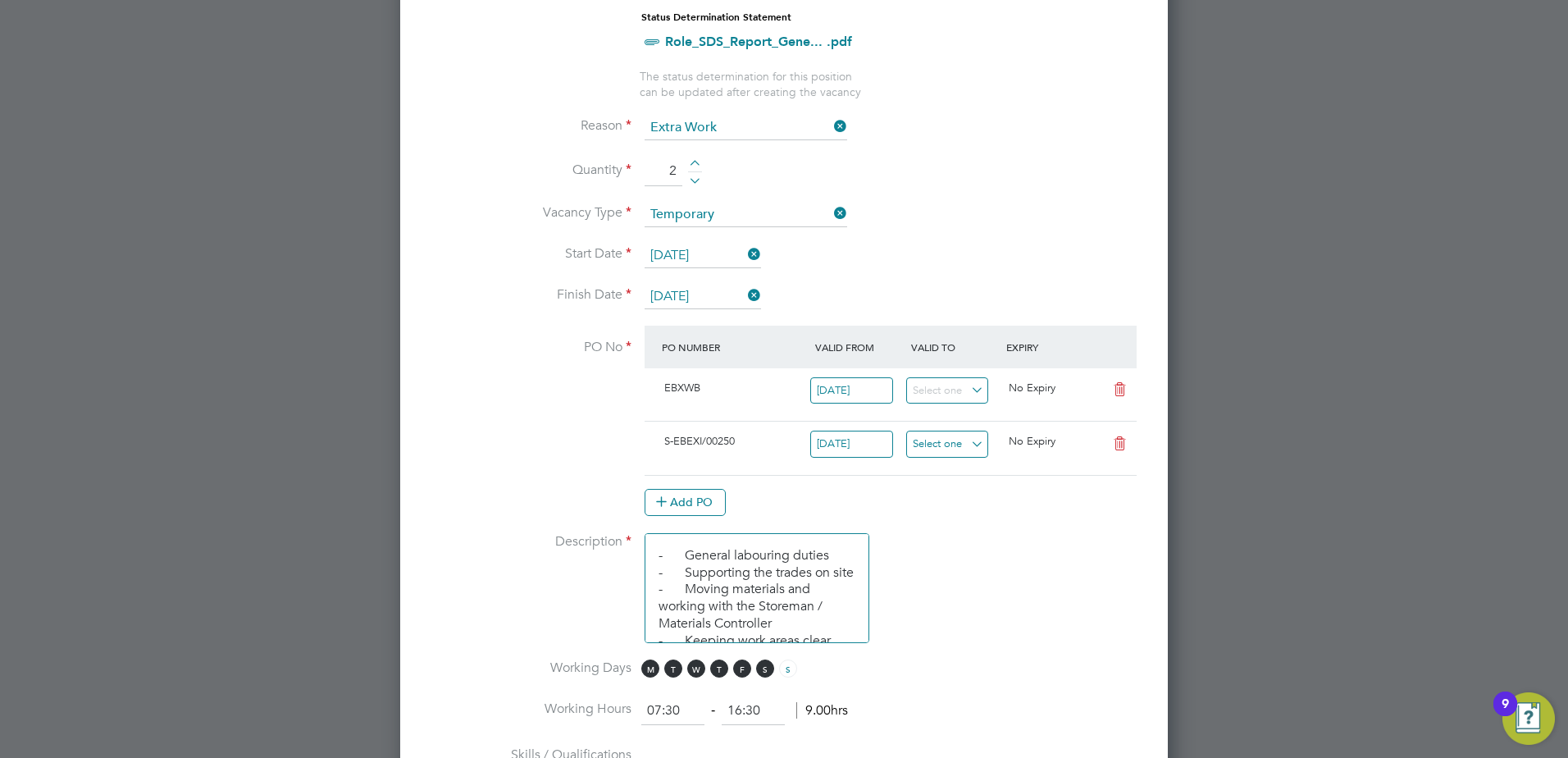
click at [939, 446] on input at bounding box center [947, 444] width 83 height 27
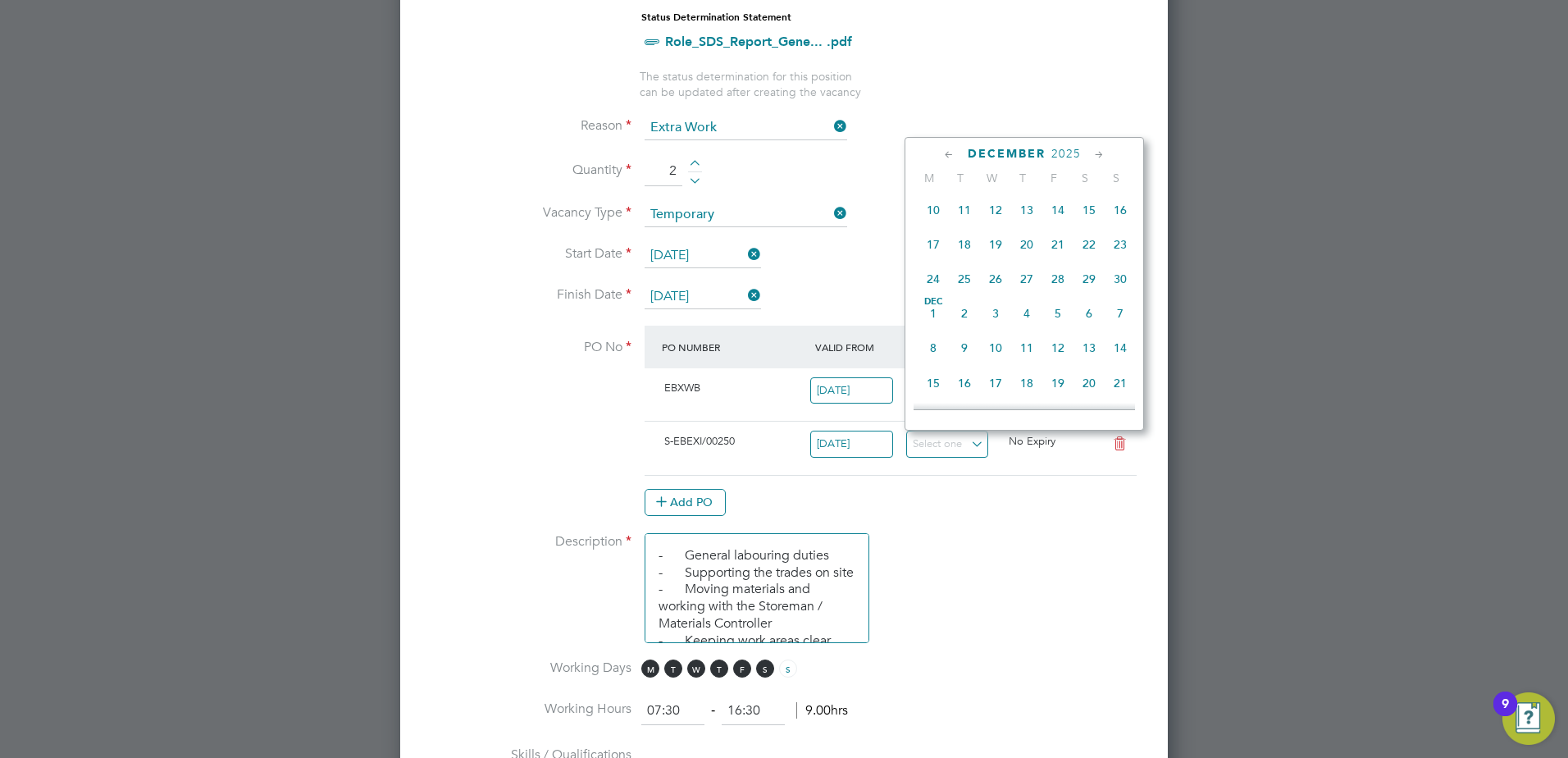
scroll to position [1013, 0]
click at [1053, 324] on span "12" at bounding box center [1058, 308] width 31 height 31
type input "12 Dec 2025"
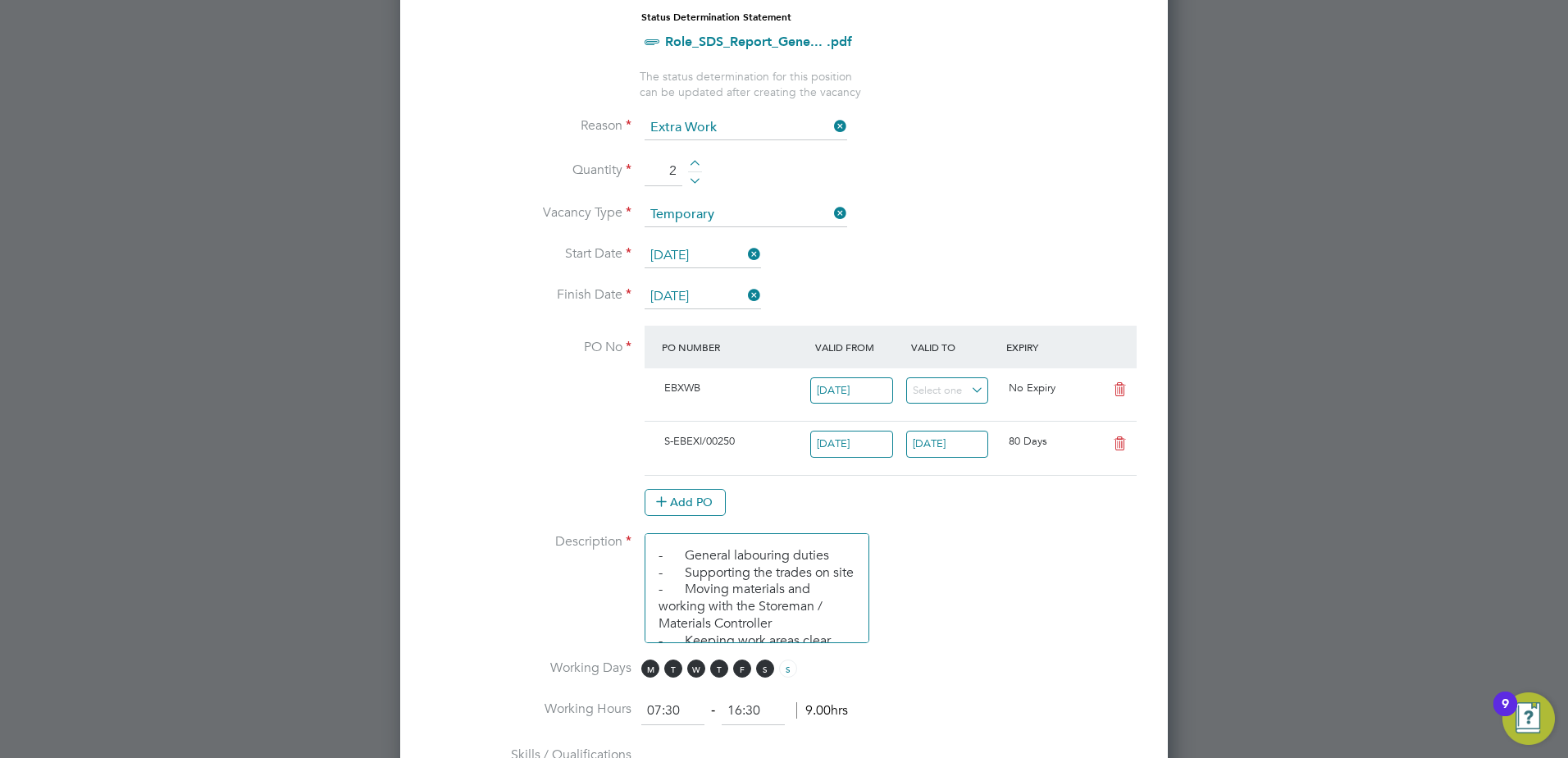
click at [1123, 392] on icon at bounding box center [1120, 389] width 20 height 13
type input "22 Sep 2025"
type input "12 Dec 2025"
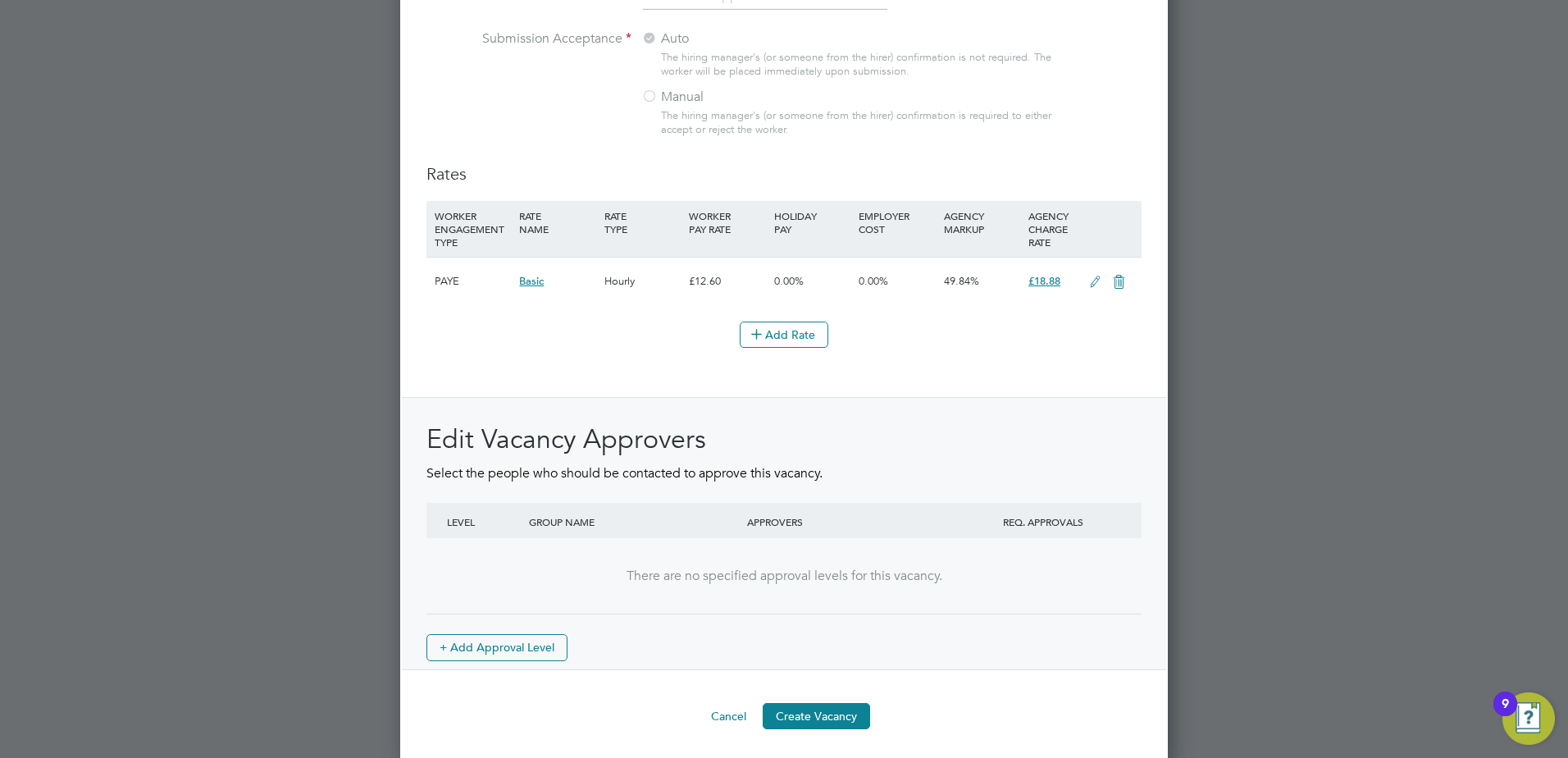
scroll to position [1780, 0]
click at [803, 715] on button "Create Vacancy" at bounding box center [816, 711] width 108 height 26
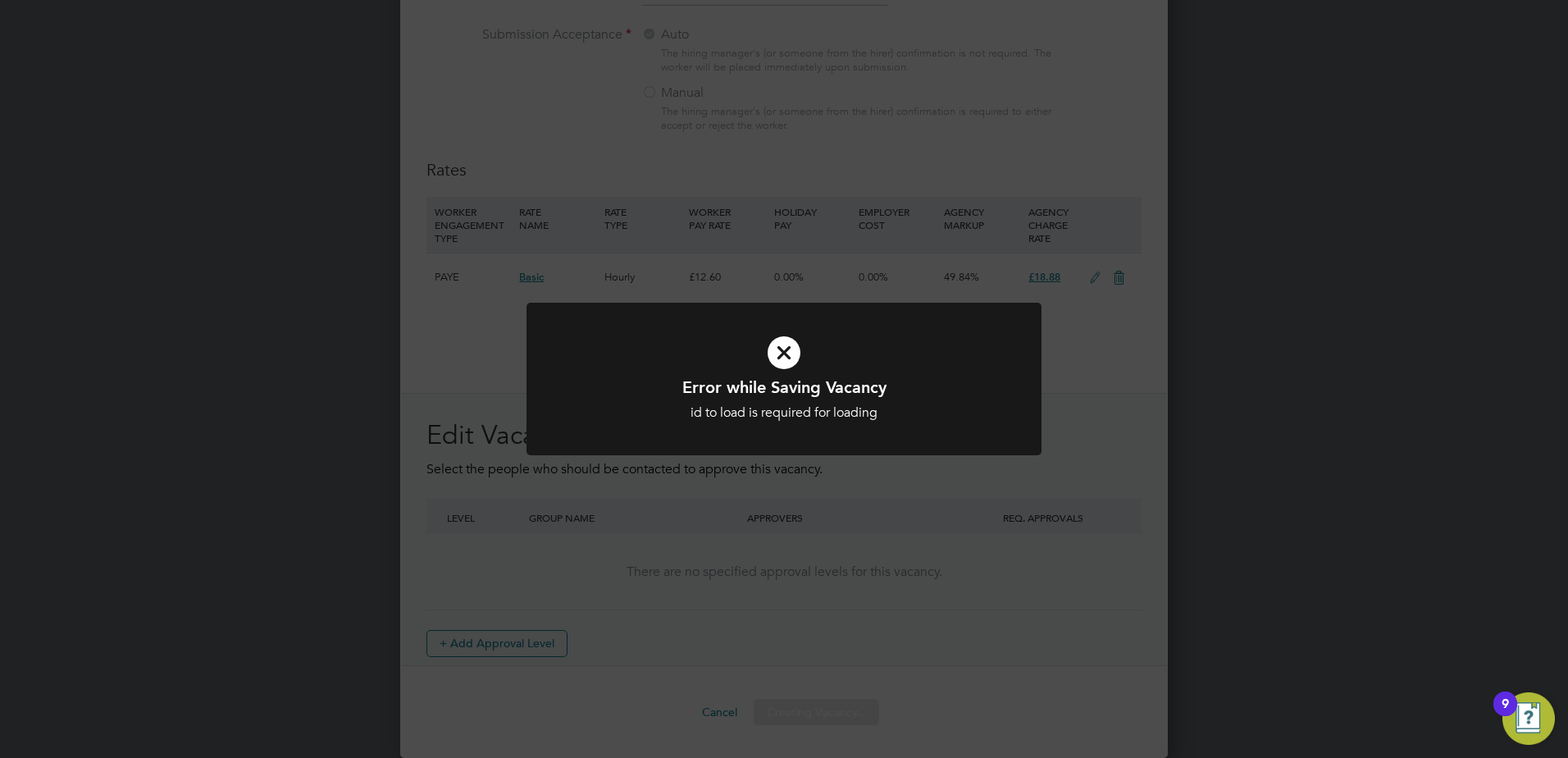
click at [834, 429] on div at bounding box center [784, 379] width 515 height 154
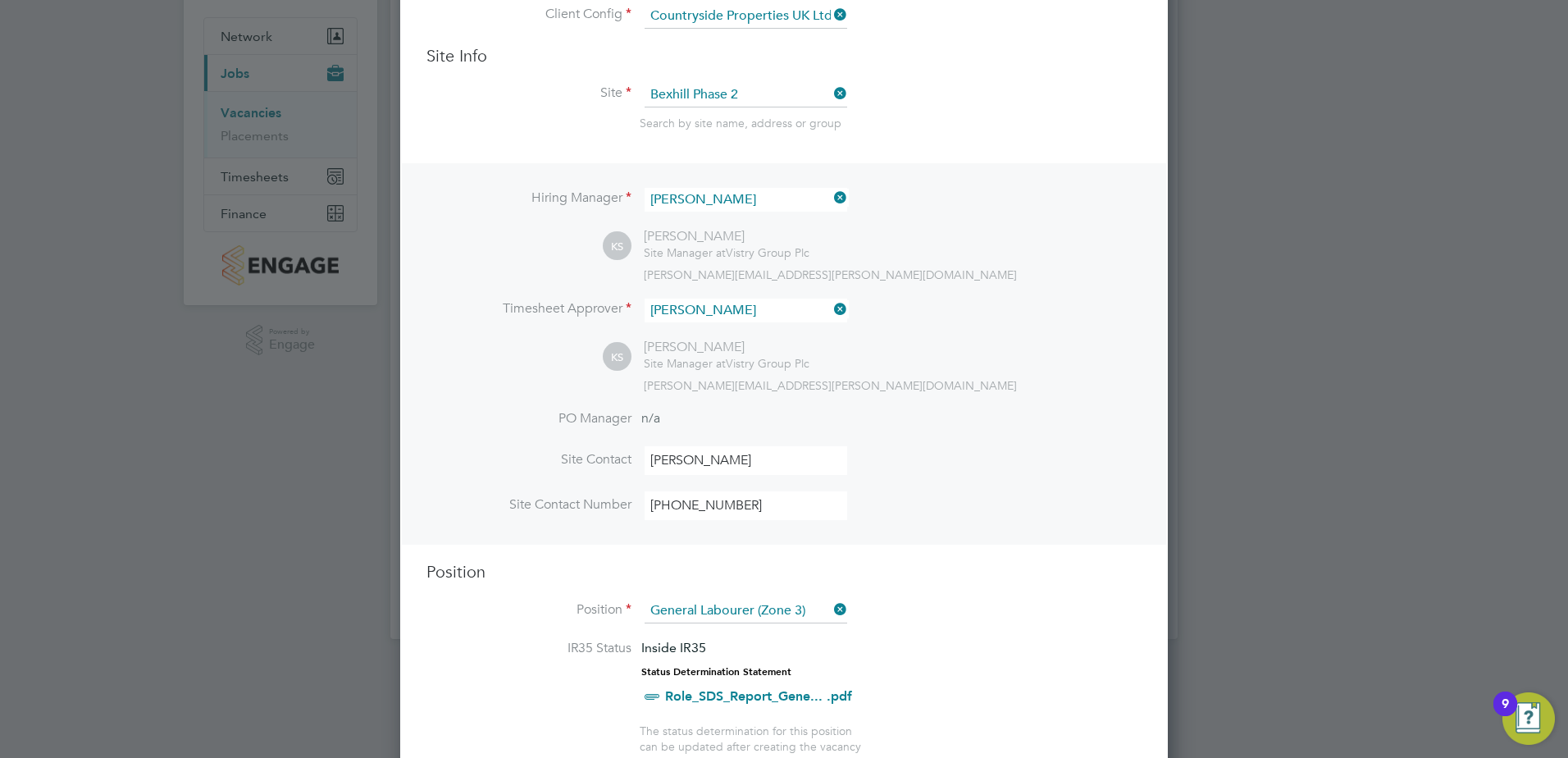
scroll to position [0, 0]
